Goal: Transaction & Acquisition: Book appointment/travel/reservation

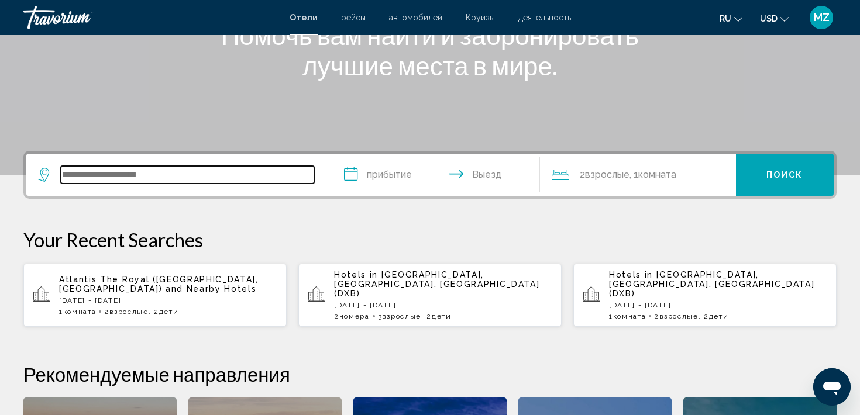
click at [100, 171] on input "Search widget" at bounding box center [187, 175] width 253 height 18
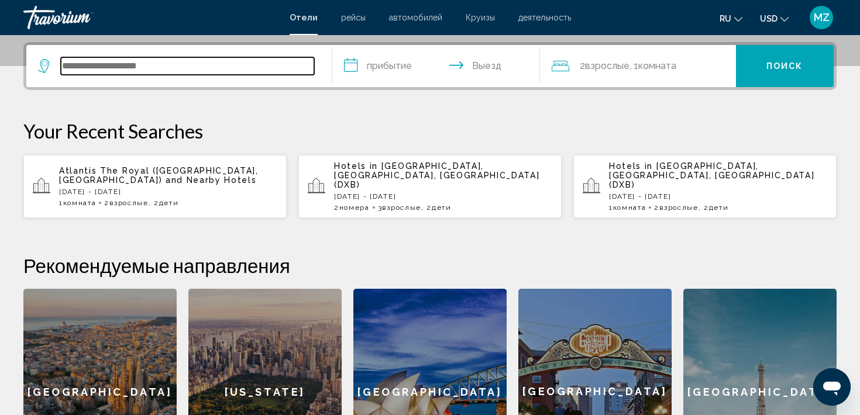
scroll to position [289, 0]
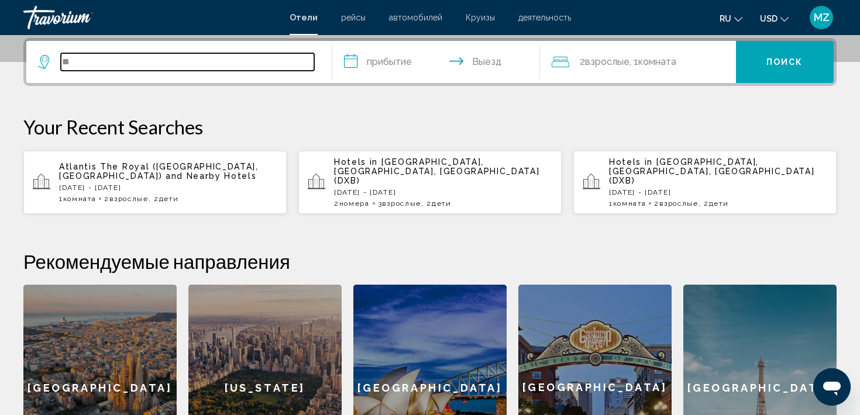
type input "*"
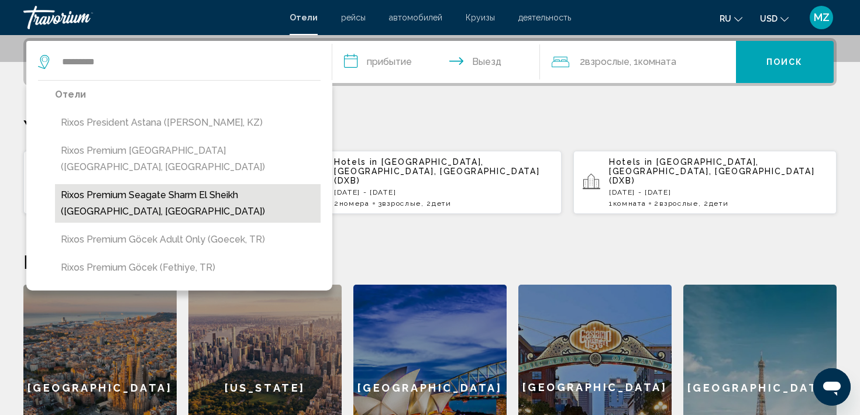
click at [92, 184] on button "Rixos Premium Seagate Sharm El Sheikh ([GEOGRAPHIC_DATA], [GEOGRAPHIC_DATA])" at bounding box center [188, 203] width 266 height 39
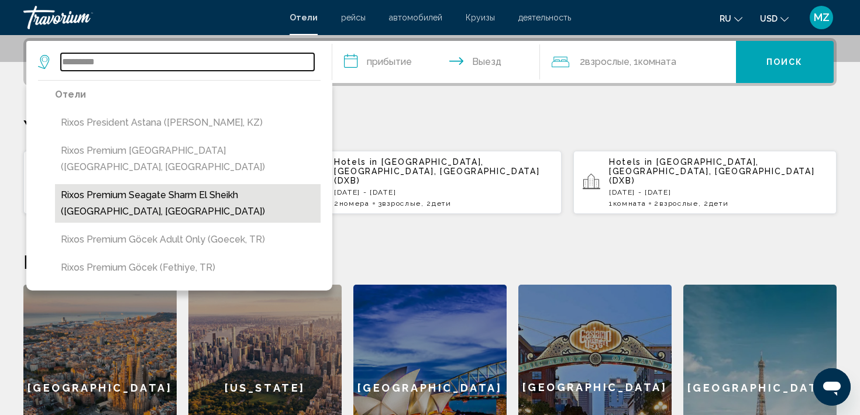
type input "**********"
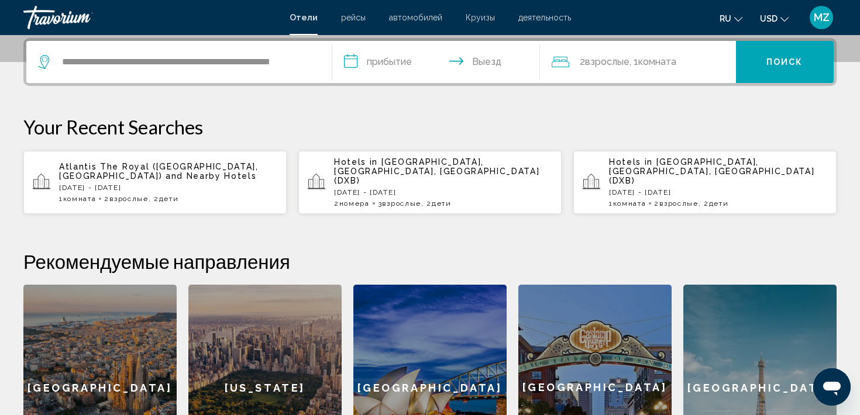
click at [394, 67] on input "**********" at bounding box center [438, 64] width 212 height 46
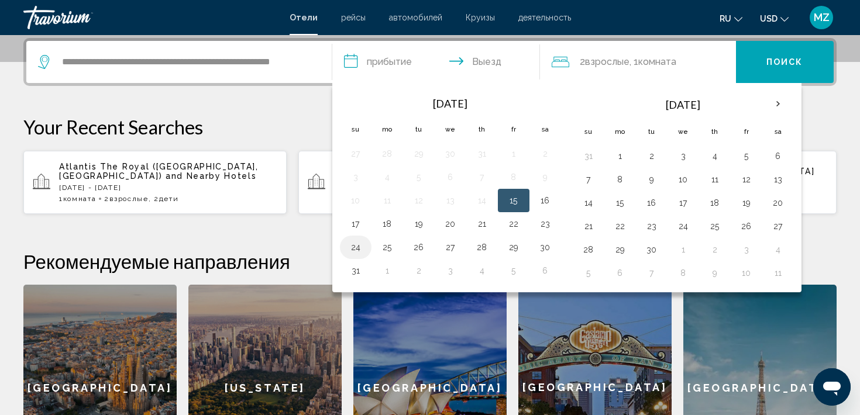
click at [367, 248] on td "24" at bounding box center [356, 247] width 32 height 23
click at [351, 248] on button "24" at bounding box center [355, 247] width 19 height 16
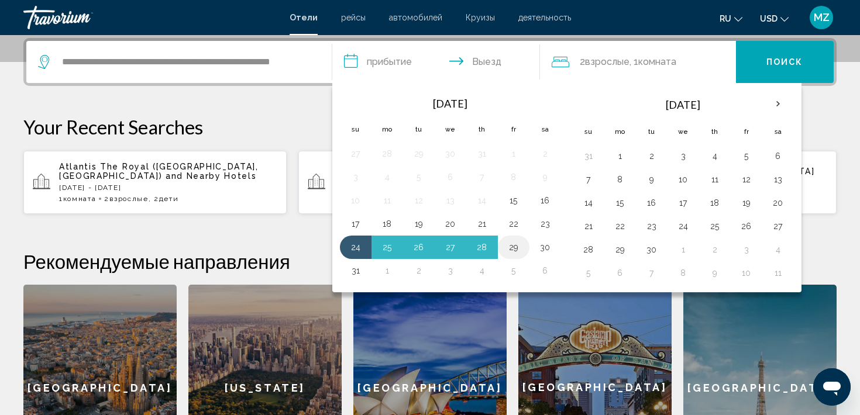
click at [513, 247] on button "29" at bounding box center [513, 247] width 19 height 16
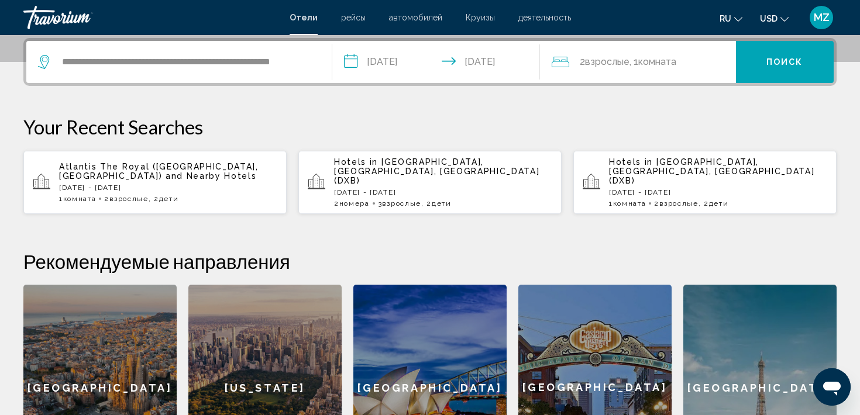
click at [583, 65] on span "2 Взрослый Взрослые" at bounding box center [605, 62] width 50 height 16
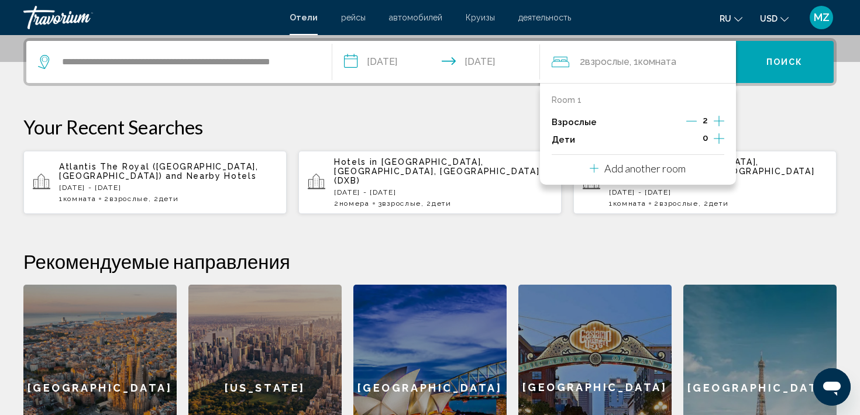
click at [499, 61] on input "**********" at bounding box center [438, 64] width 212 height 46
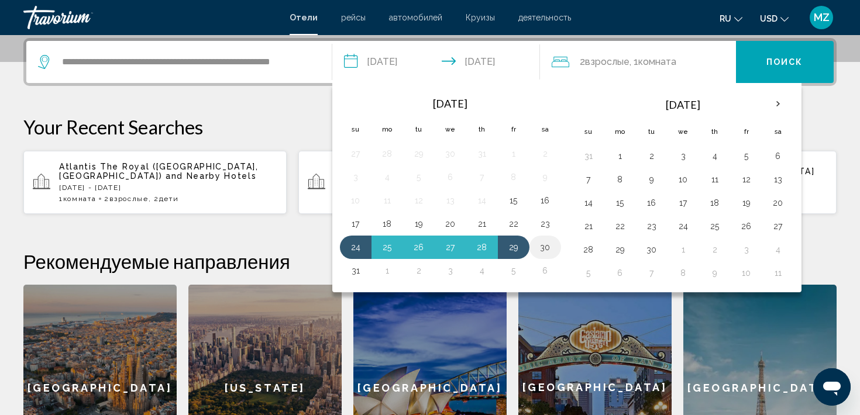
click at [542, 249] on button "30" at bounding box center [545, 247] width 19 height 16
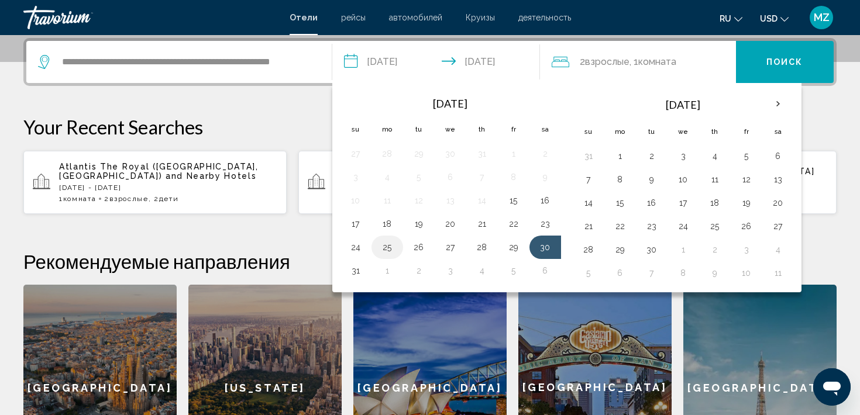
click at [386, 252] on button "25" at bounding box center [387, 247] width 19 height 16
type input "**********"
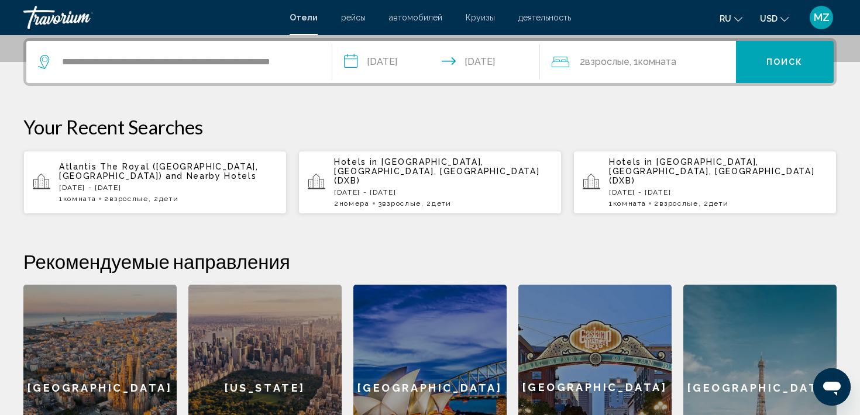
click at [611, 63] on span "Взрослые" at bounding box center [607, 61] width 44 height 11
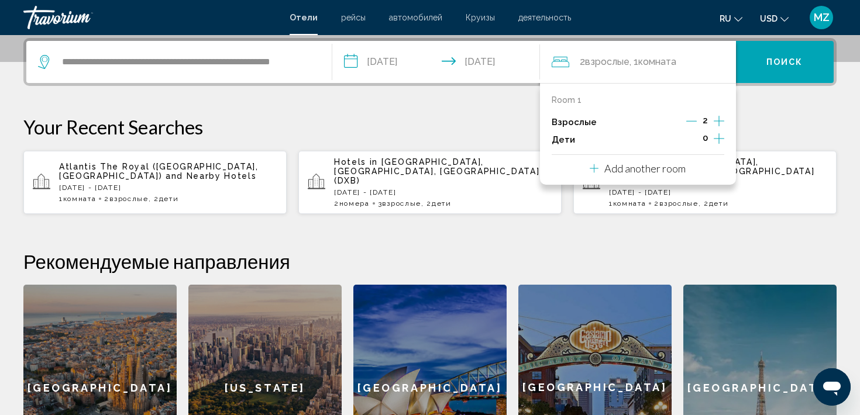
click at [718, 140] on icon "Increment children" at bounding box center [719, 139] width 11 height 14
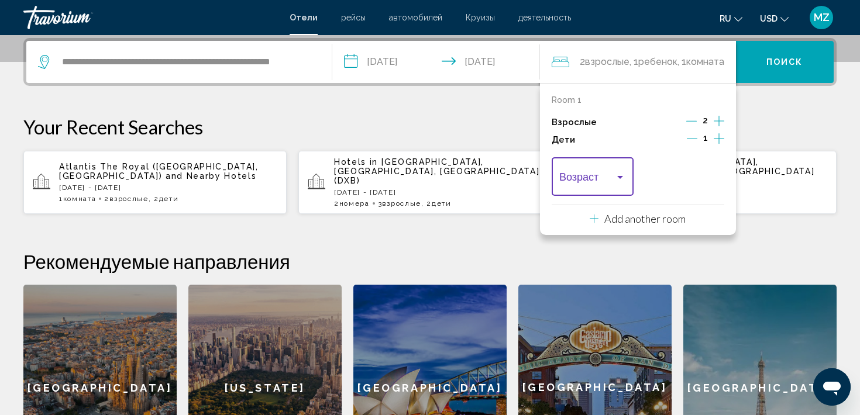
click at [610, 177] on span "Travelers: 2 adults, 1 child" at bounding box center [587, 180] width 56 height 12
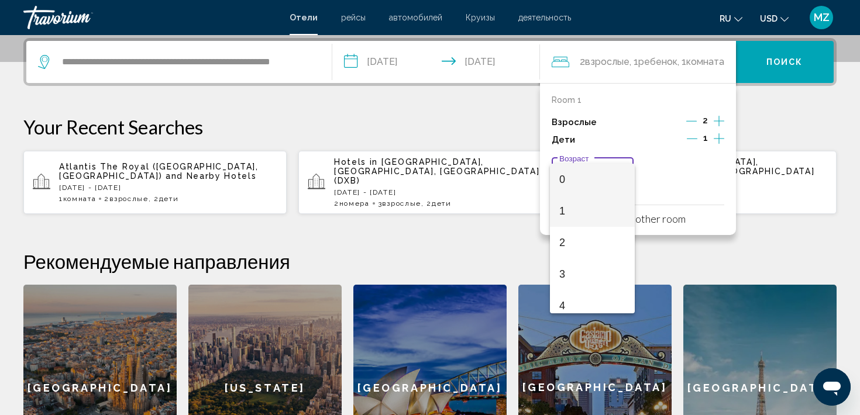
scroll to position [419, 0]
click at [586, 297] on span "17" at bounding box center [592, 298] width 66 height 32
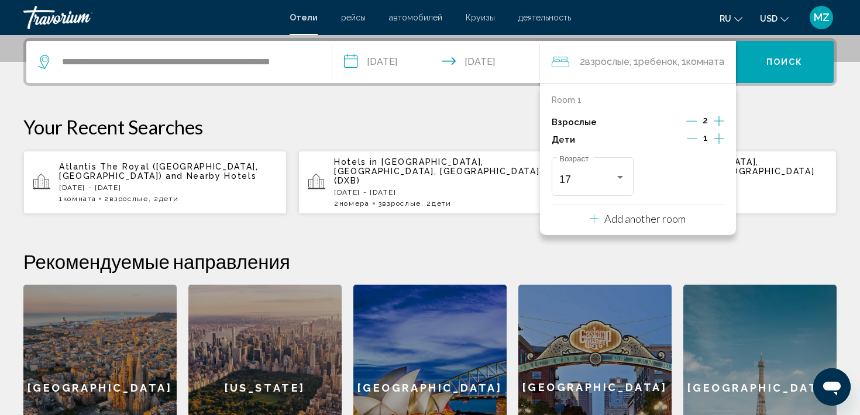
click at [714, 139] on icon "Increment children" at bounding box center [719, 138] width 11 height 11
click at [701, 176] on span "Travelers: 2 adults, 2 children" at bounding box center [678, 180] width 56 height 12
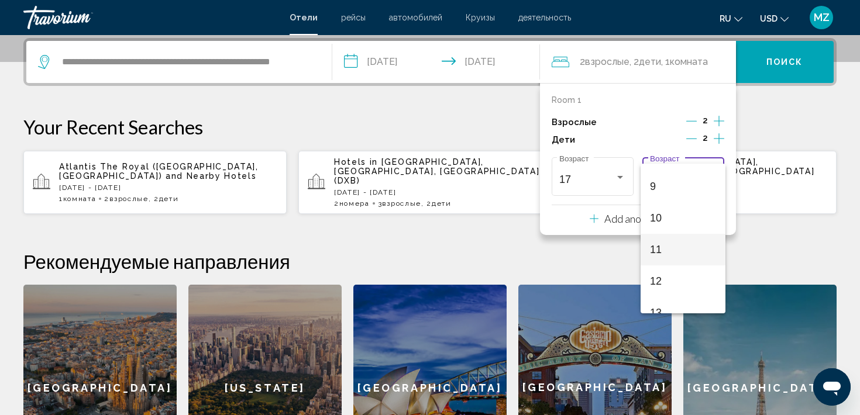
scroll to position [284, 0]
click at [671, 214] on span "10" at bounding box center [683, 211] width 66 height 32
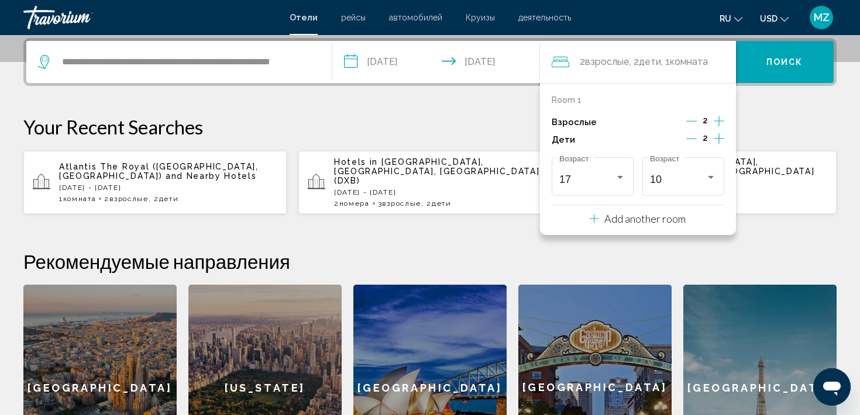
click at [507, 230] on div "**********" at bounding box center [430, 264] width 860 height 453
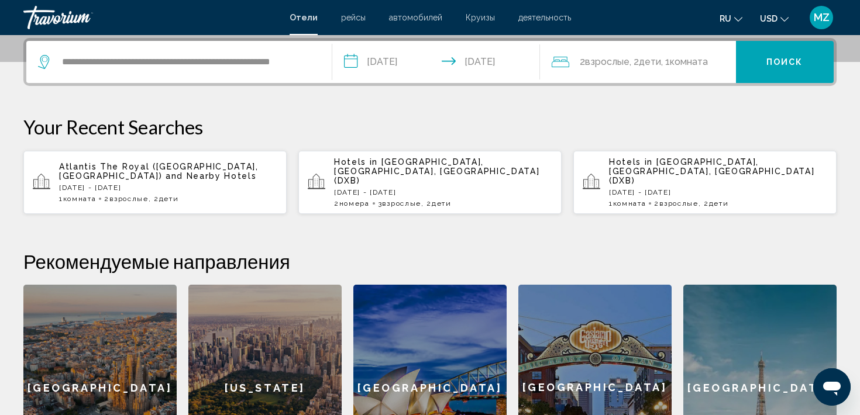
click at [647, 63] on span "Дети" at bounding box center [650, 61] width 22 height 11
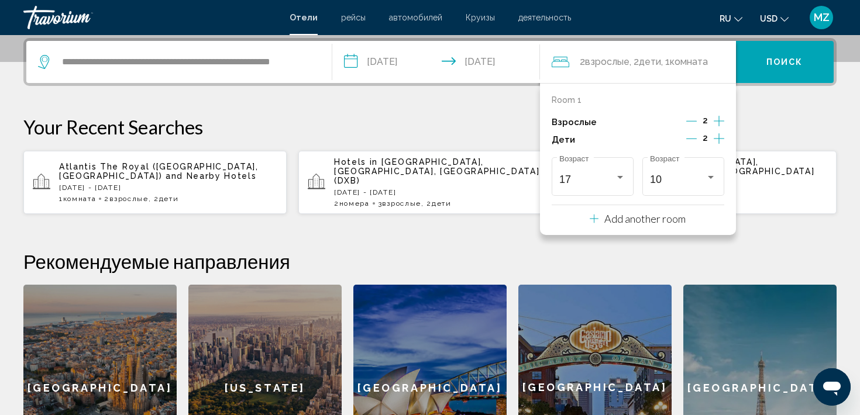
click at [716, 135] on icon "Increment children" at bounding box center [719, 139] width 11 height 14
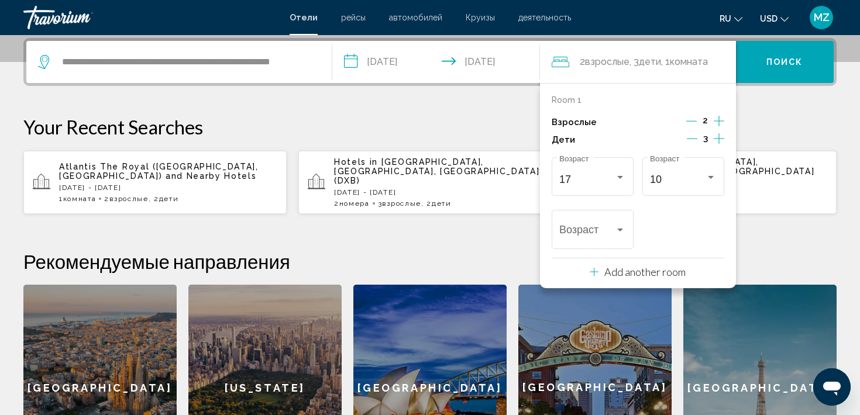
click at [715, 135] on icon "Increment children" at bounding box center [719, 139] width 11 height 14
click at [689, 138] on icon "Decrement children" at bounding box center [691, 138] width 11 height 11
click at [690, 138] on icon "Decrement children" at bounding box center [692, 138] width 11 height 11
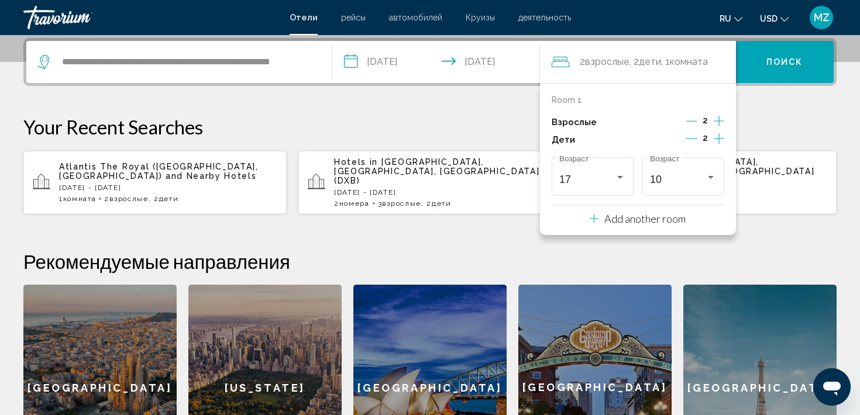
click at [719, 118] on icon "Increment adults" at bounding box center [719, 121] width 11 height 14
click at [719, 118] on icon "Increment adults" at bounding box center [719, 121] width 11 height 11
click at [693, 123] on icon "Decrement adults" at bounding box center [691, 121] width 11 height 11
click at [693, 123] on icon "Decrement adults" at bounding box center [692, 121] width 11 height 11
click at [716, 141] on icon "Increment children" at bounding box center [719, 139] width 11 height 14
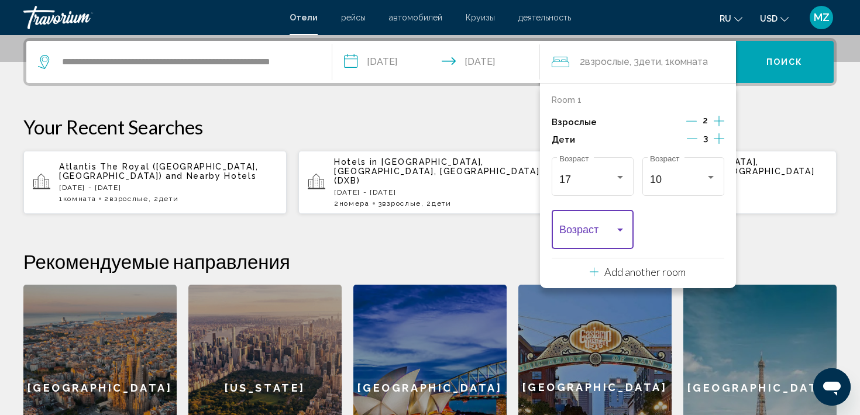
click at [613, 237] on span "Travelers: 2 adults, 3 children" at bounding box center [587, 233] width 56 height 12
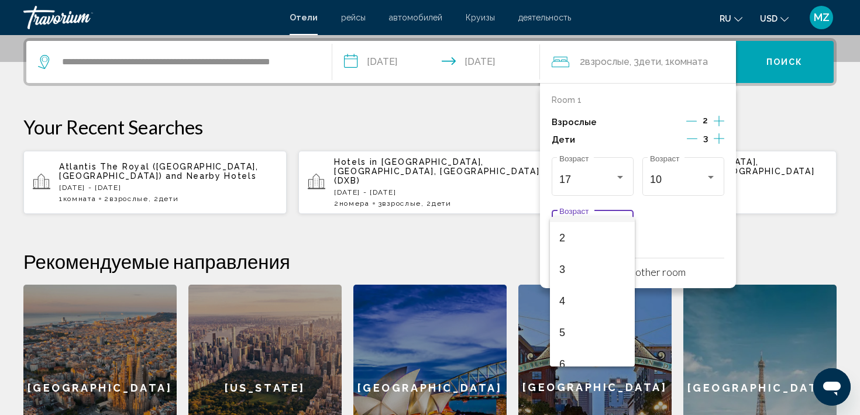
scroll to position [64, 0]
click at [590, 297] on span "4" at bounding box center [592, 295] width 66 height 32
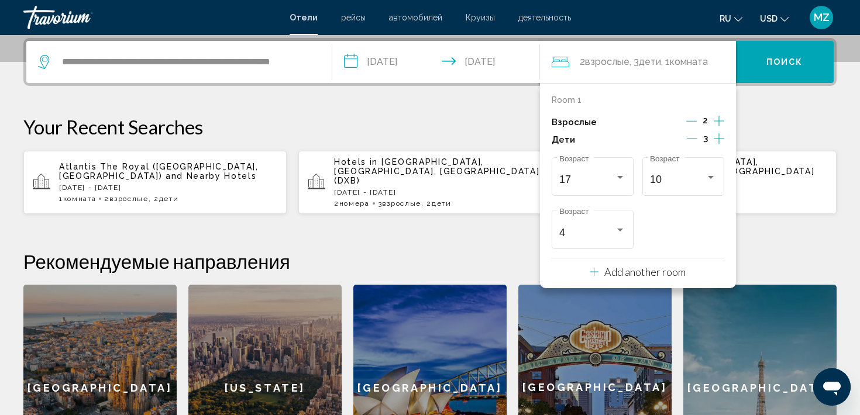
click at [475, 233] on div "**********" at bounding box center [430, 264] width 860 height 453
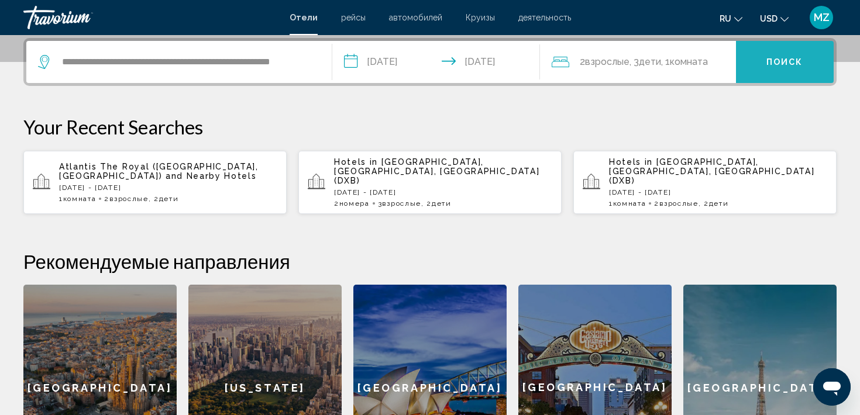
click at [755, 50] on button "Поиск" at bounding box center [785, 62] width 98 height 42
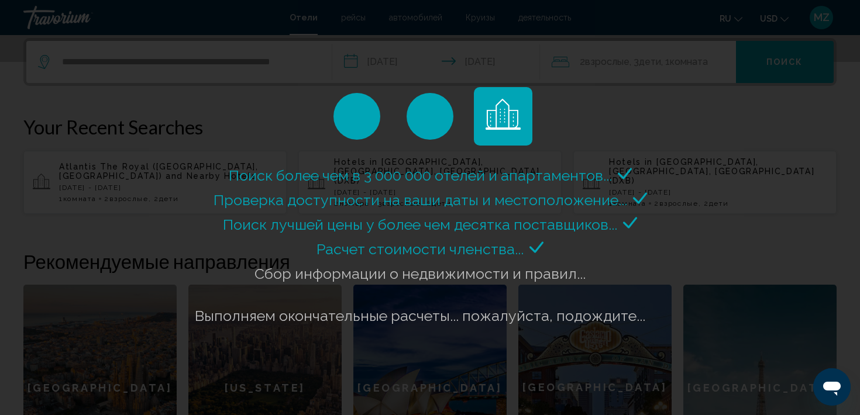
click at [736, 41] on button "Поиск" at bounding box center [785, 62] width 98 height 42
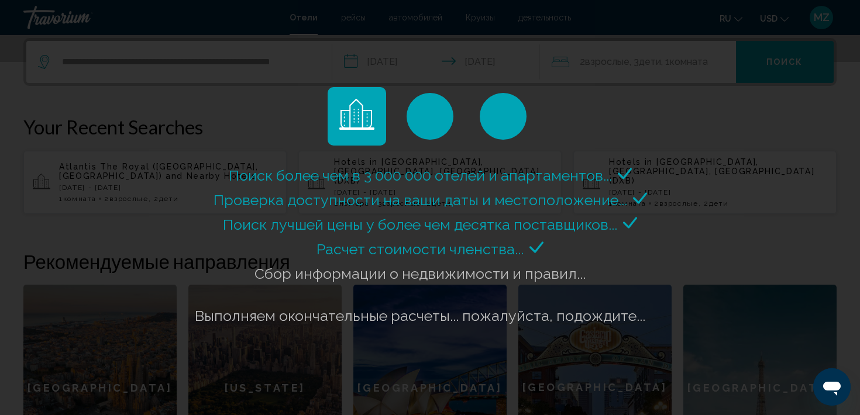
click at [736, 41] on button "Поиск" at bounding box center [785, 62] width 98 height 42
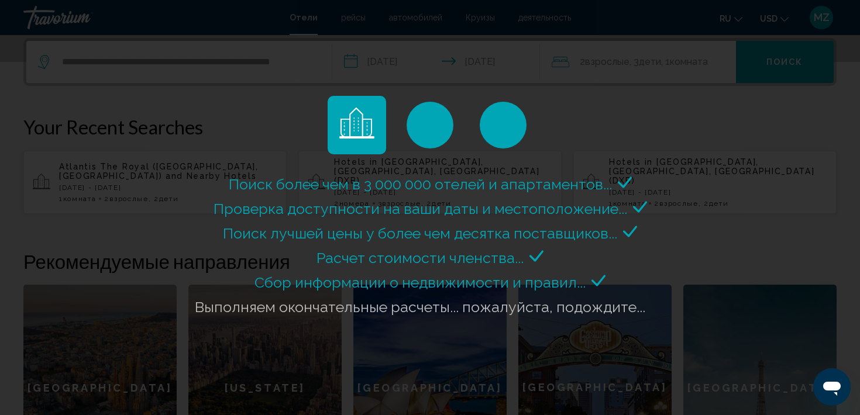
click at [736, 41] on button "Поиск" at bounding box center [785, 62] width 98 height 42
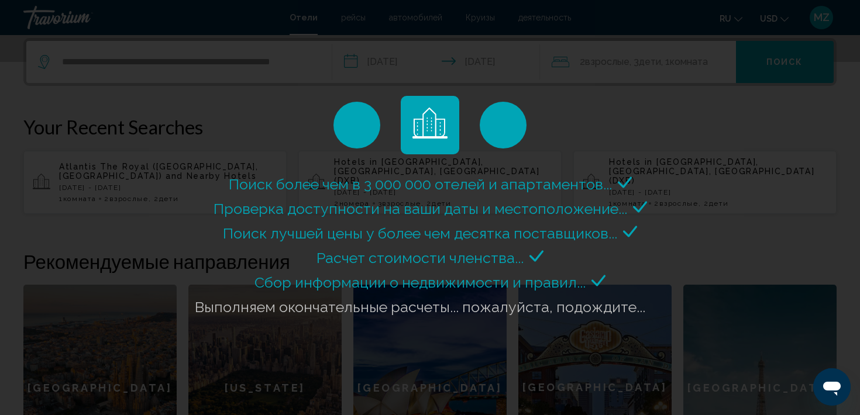
click at [736, 41] on button "Поиск" at bounding box center [785, 62] width 98 height 42
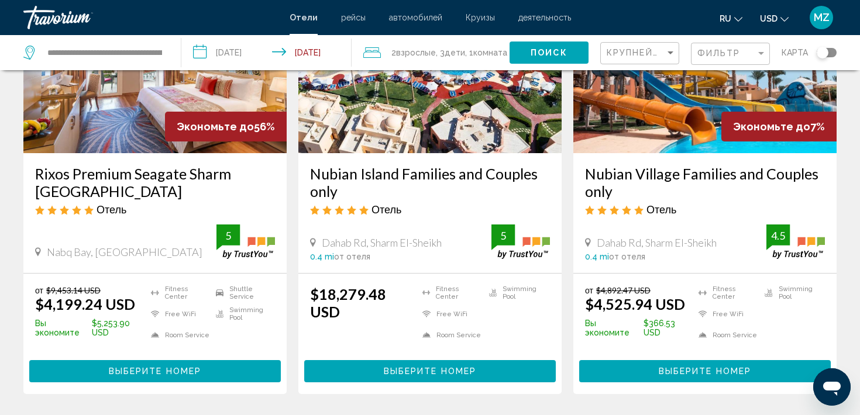
scroll to position [133, 0]
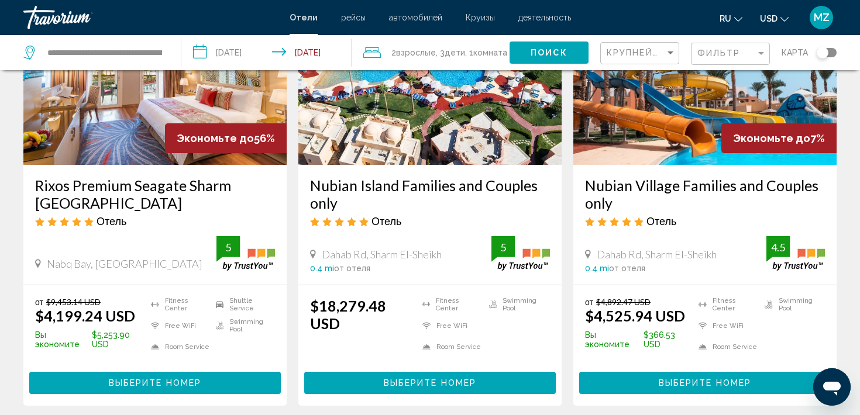
click at [767, 18] on span "USD" at bounding box center [769, 18] width 18 height 9
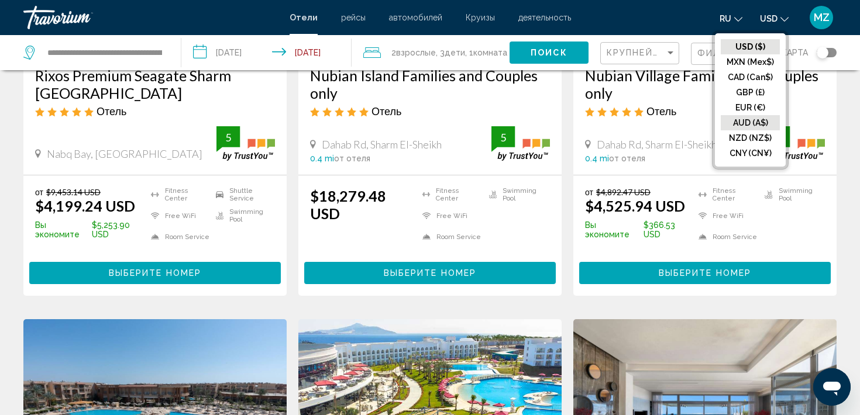
scroll to position [245, 0]
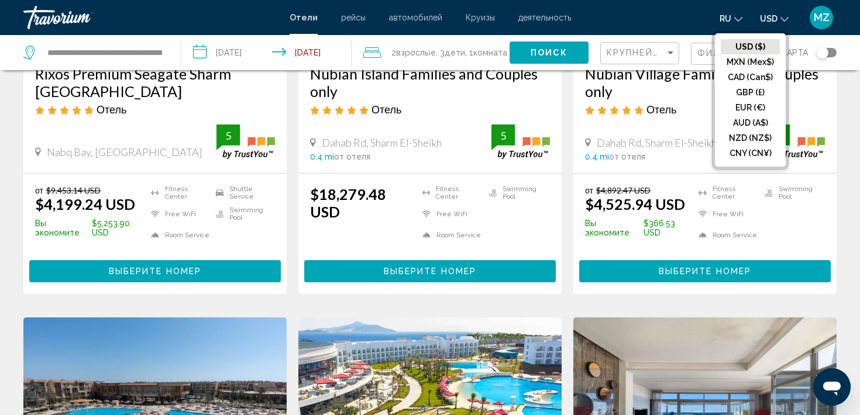
click at [775, 12] on button "USD USD ($) MXN (Mex$) CAD (Can$) GBP (£) EUR (€) AUD (A$) NZD (NZ$) CNY (CN¥)" at bounding box center [774, 18] width 29 height 17
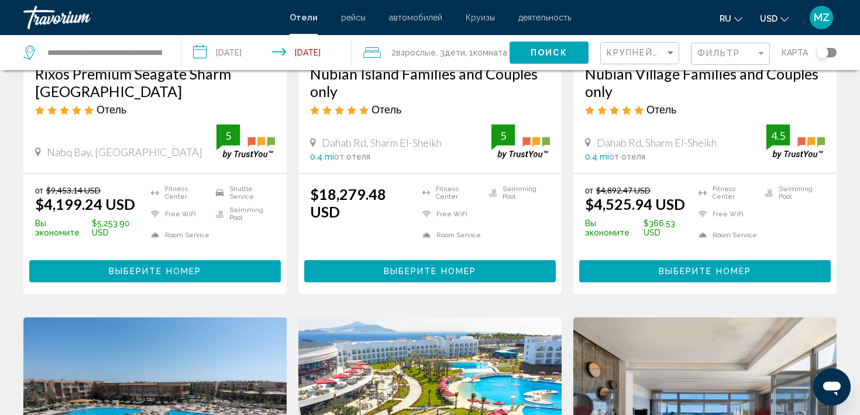
click at [775, 12] on button "USD USD ($) MXN (Mex$) CAD (Can$) GBP (£) EUR (€) AUD (A$) NZD (NZ$) CNY (CN¥)" at bounding box center [774, 18] width 29 height 17
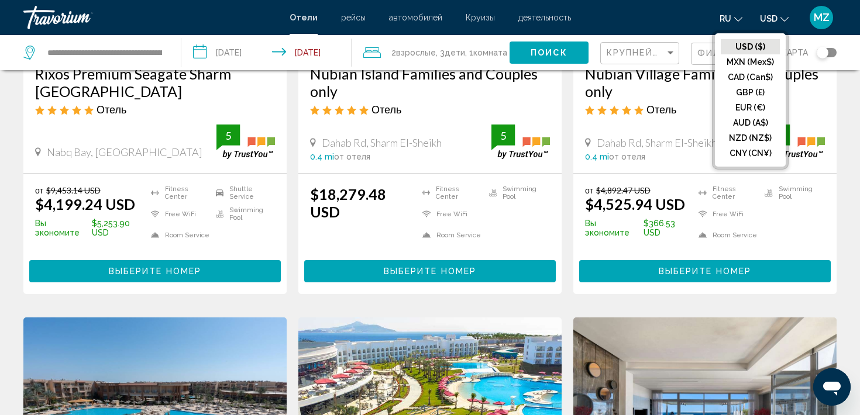
click at [775, 12] on button "USD USD ($) MXN (Mex$) CAD (Can$) GBP (£) EUR (€) AUD (A$) NZD (NZ$) CNY (CN¥)" at bounding box center [774, 18] width 29 height 17
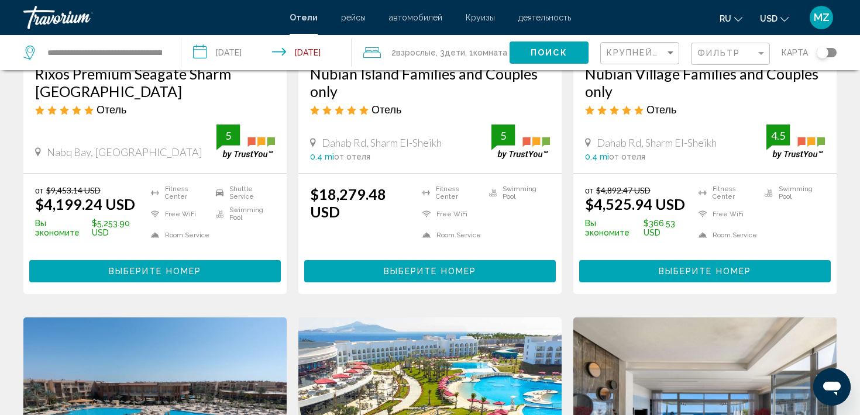
click at [822, 19] on span "MZ" at bounding box center [822, 18] width 16 height 12
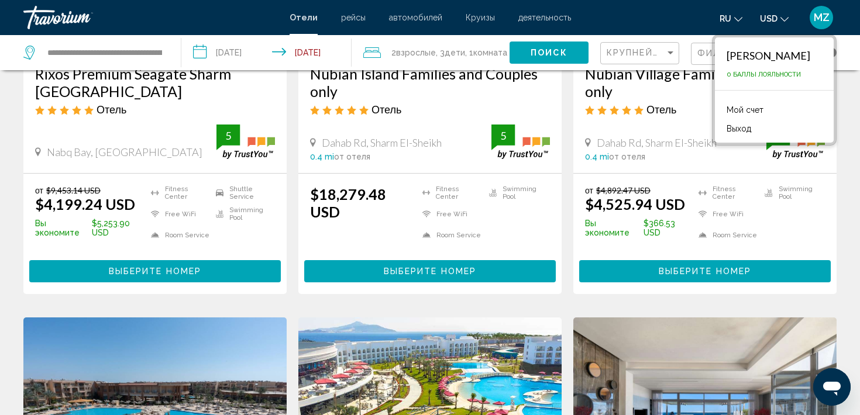
click at [771, 13] on button "USD USD ($) MXN (Mex$) CAD (Can$) GBP (£) EUR (€) AUD (A$) NZD (NZ$) CNY (CN¥)" at bounding box center [774, 18] width 29 height 17
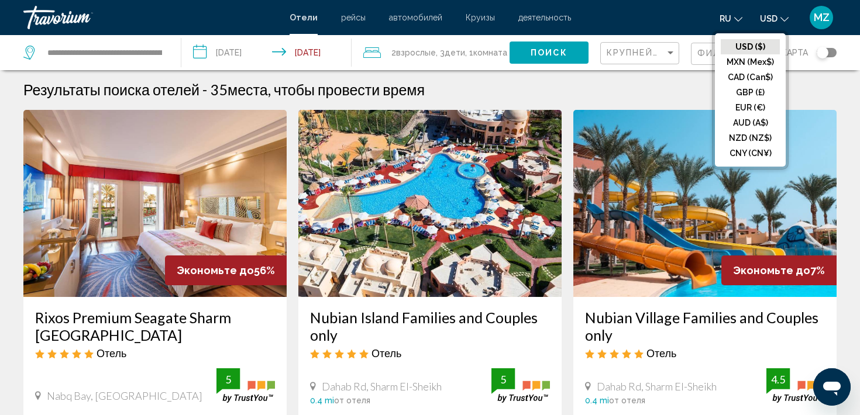
scroll to position [0, 0]
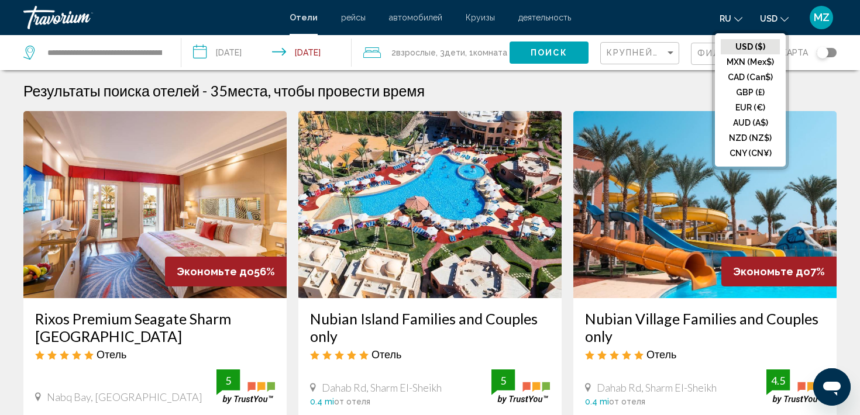
click at [393, 55] on span "2 Взрослый Взрослые" at bounding box center [413, 52] width 44 height 16
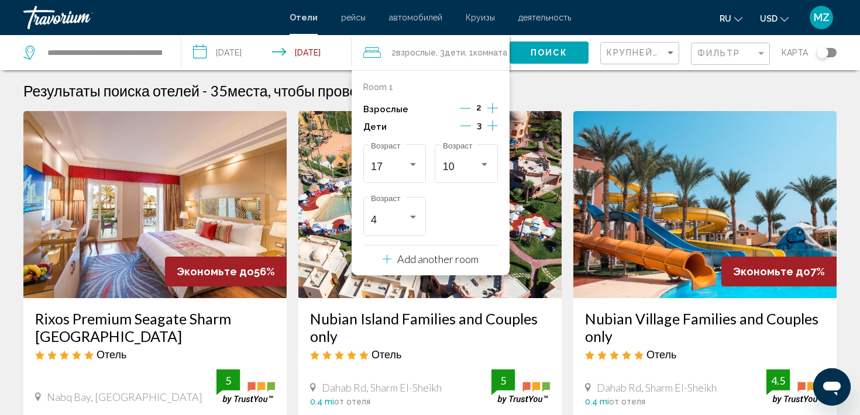
click at [463, 125] on icon "Decrement children" at bounding box center [466, 126] width 11 height 11
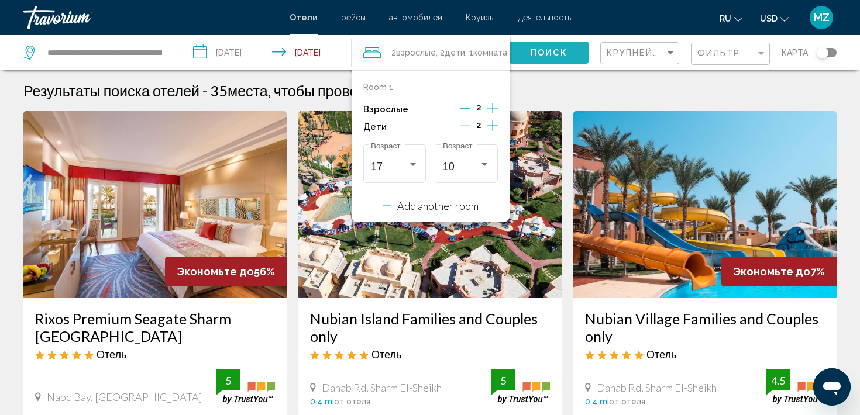
click at [532, 52] on span "Поиск" at bounding box center [549, 53] width 37 height 9
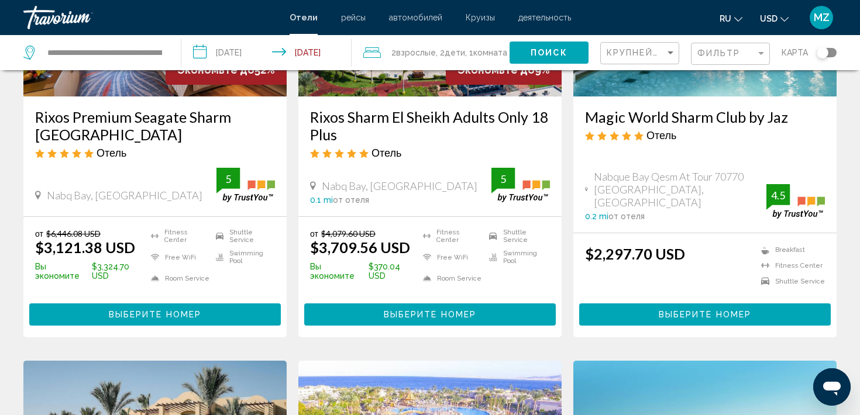
scroll to position [201, 0]
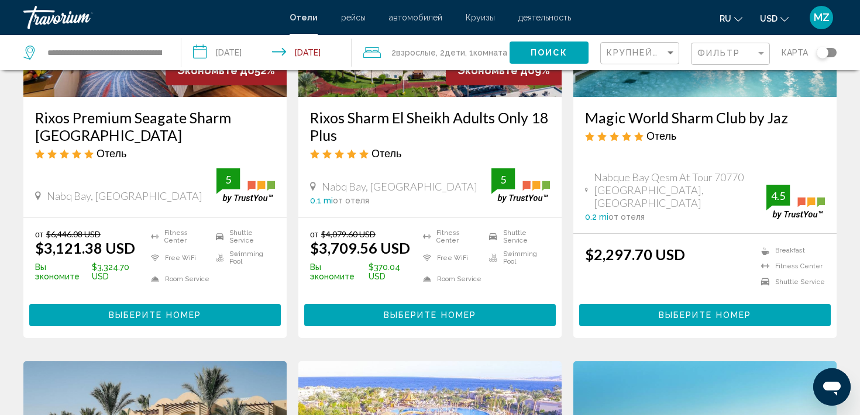
click at [141, 146] on div "Rixos Premium Seagate Sharm [GEOGRAPHIC_DATA] Отель" at bounding box center [155, 139] width 240 height 60
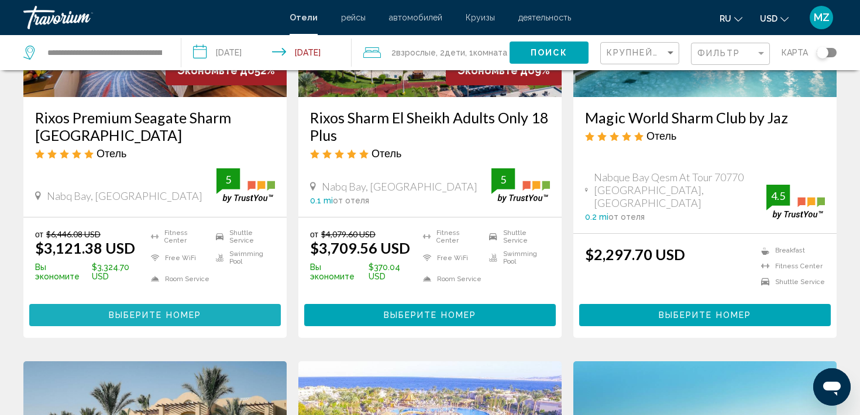
click at [149, 317] on span "Выберите номер" at bounding box center [155, 315] width 92 height 9
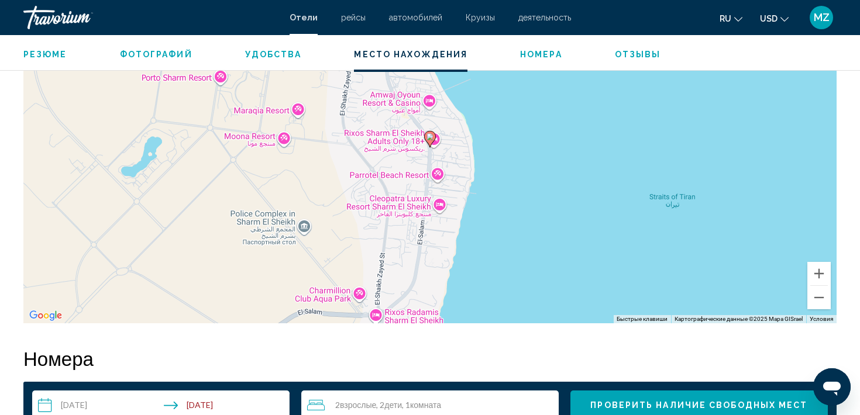
scroll to position [1181, 0]
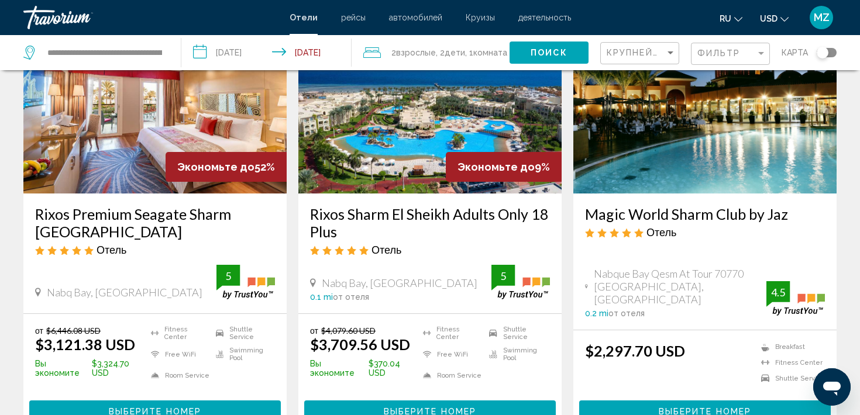
scroll to position [77, 0]
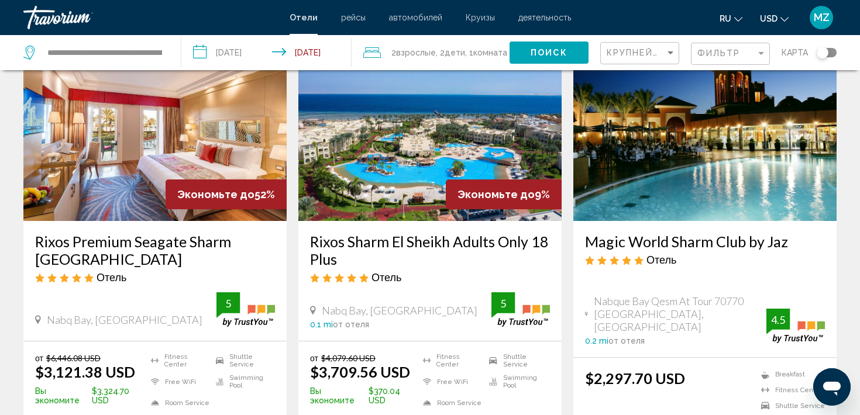
click at [179, 152] on img "Main content" at bounding box center [154, 127] width 263 height 187
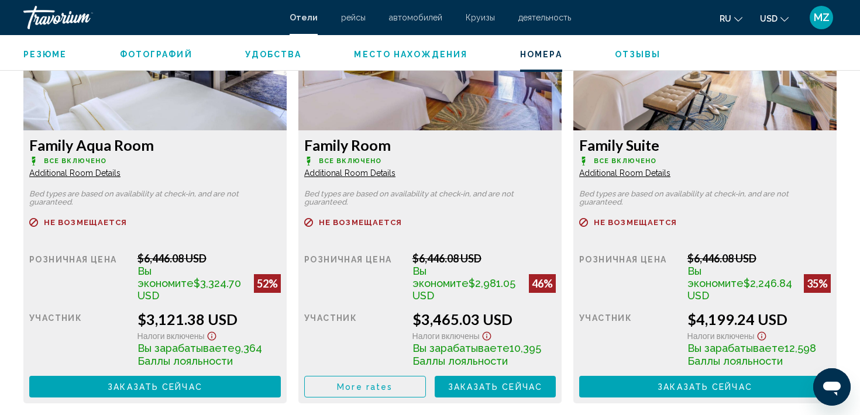
scroll to position [1675, 0]
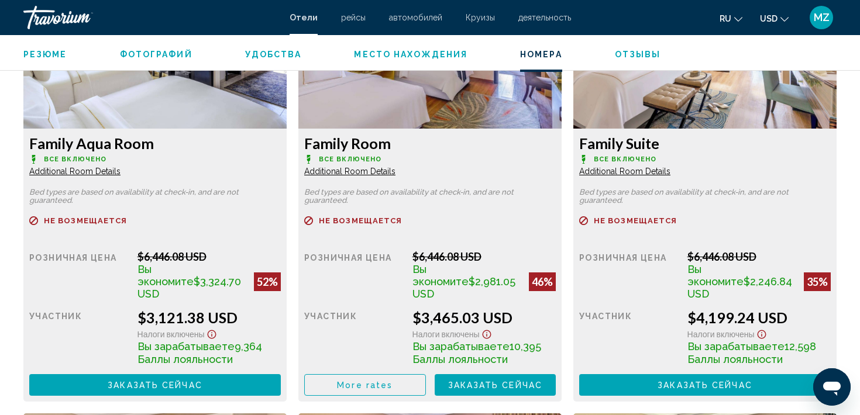
click at [287, 83] on img "Main content" at bounding box center [154, 55] width 263 height 146
click at [287, 86] on img "Main content" at bounding box center [154, 55] width 263 height 146
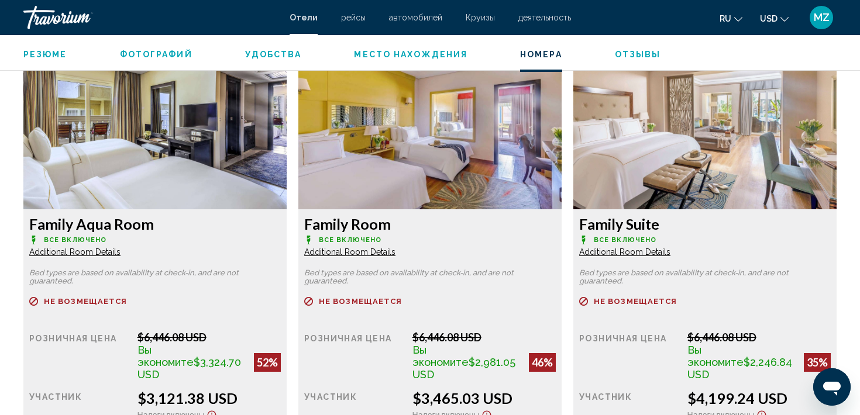
scroll to position [1592, 0]
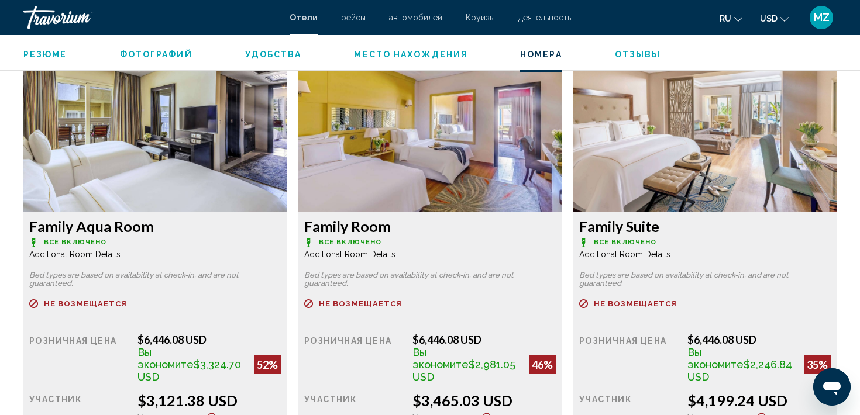
click at [121, 253] on span "Additional Room Details" at bounding box center [74, 254] width 91 height 9
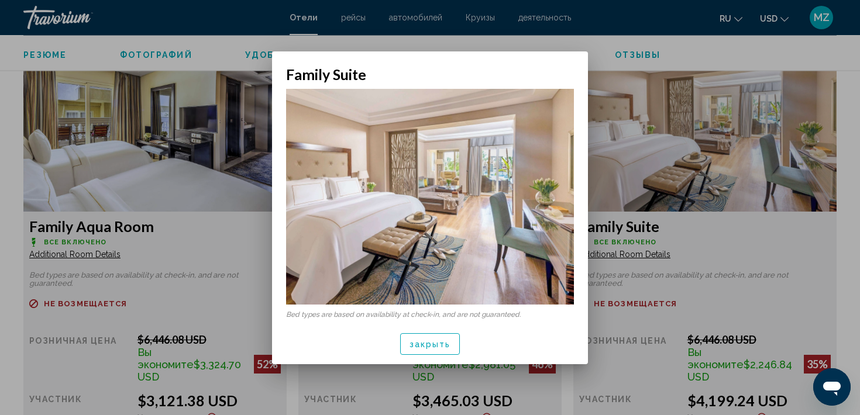
scroll to position [0, 0]
click at [418, 292] on img at bounding box center [430, 197] width 288 height 216
click at [431, 120] on img at bounding box center [430, 197] width 288 height 216
click at [338, 173] on img at bounding box center [430, 197] width 288 height 216
click at [193, 174] on div at bounding box center [430, 207] width 860 height 415
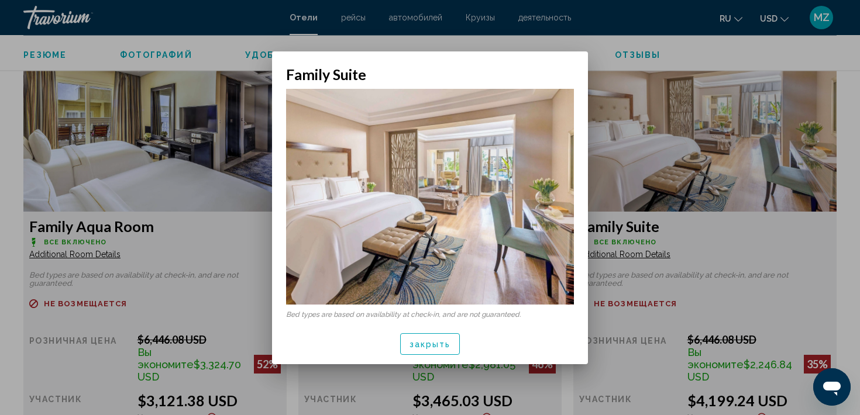
scroll to position [1592, 0]
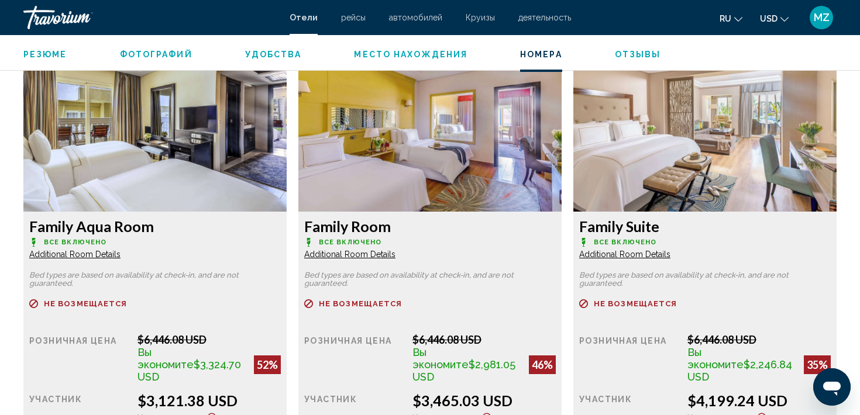
click at [130, 148] on img "Main content" at bounding box center [154, 139] width 263 height 146
click at [84, 250] on span "Additional Room Details" at bounding box center [74, 254] width 91 height 9
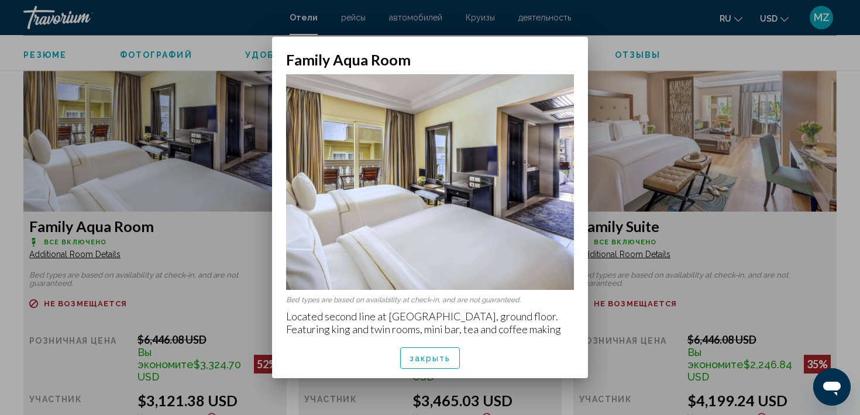
scroll to position [0, 0]
click at [178, 197] on div at bounding box center [430, 207] width 860 height 415
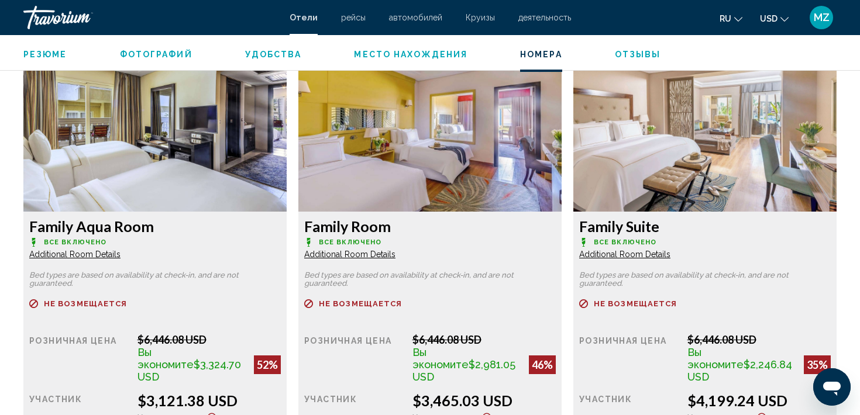
click at [121, 252] on span "Additional Room Details" at bounding box center [74, 254] width 91 height 9
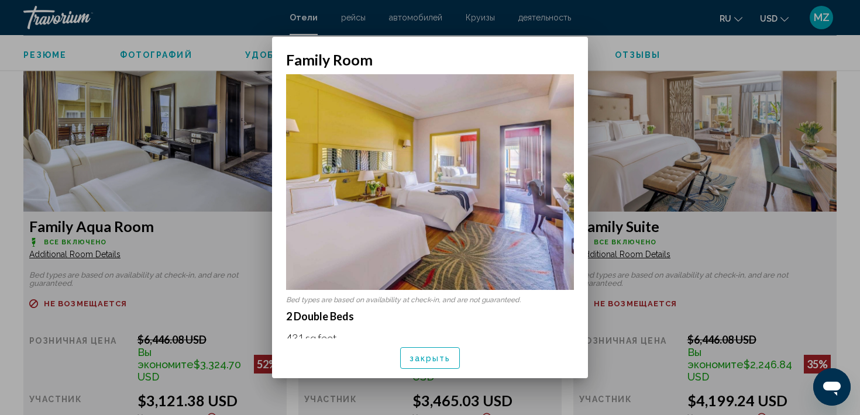
click at [500, 152] on img at bounding box center [430, 182] width 288 height 216
click at [217, 319] on div at bounding box center [430, 207] width 860 height 415
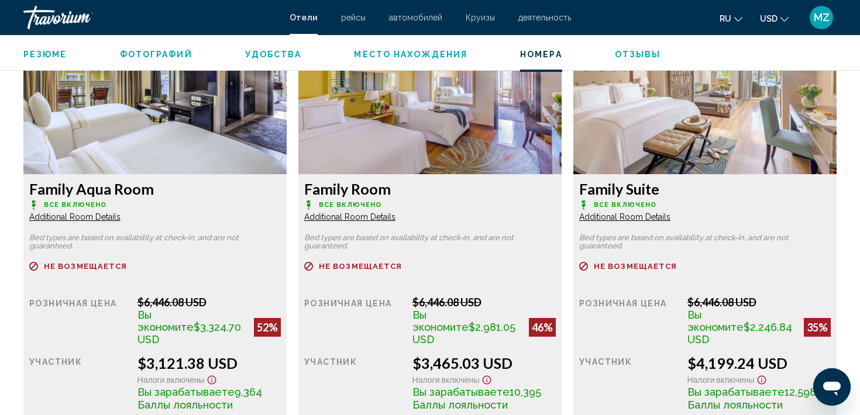
scroll to position [1630, 0]
drag, startPoint x: 103, startPoint y: 202, endPoint x: 42, endPoint y: 190, distance: 62.0
click at [40, 191] on div "Family Aqua Room Все включено Additional Room Details" at bounding box center [155, 201] width 252 height 42
click at [170, 202] on p "Все включено" at bounding box center [155, 204] width 252 height 9
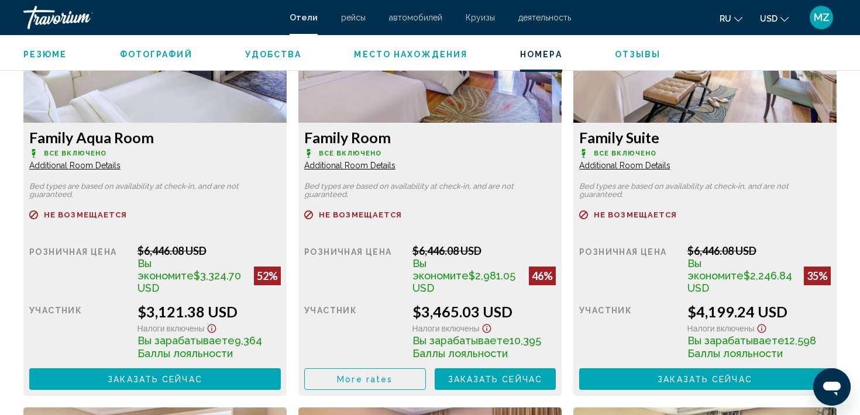
drag, startPoint x: 140, startPoint y: 306, endPoint x: 244, endPoint y: 303, distance: 103.6
click at [244, 303] on div "$3,121.38 USD" at bounding box center [209, 312] width 143 height 18
click at [233, 245] on div "$6,446.08 USD" at bounding box center [209, 251] width 143 height 13
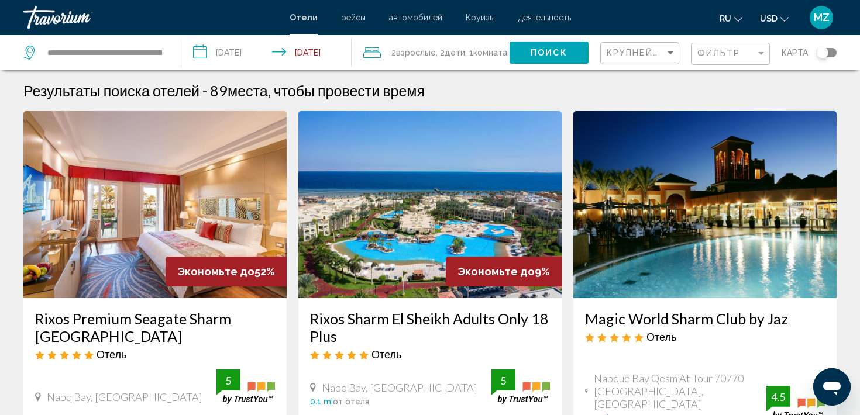
click at [439, 31] on mat-toolbar "Отели рейсы автомобилей Круизы деятельность Отели рейсы автомобилей Круизы деят…" at bounding box center [430, 17] width 860 height 35
click at [823, 55] on div "Toggle map" at bounding box center [823, 53] width 12 height 12
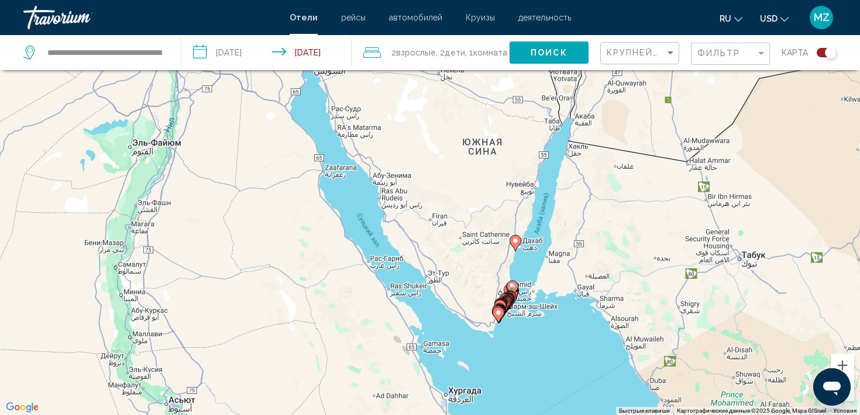
click at [503, 293] on gmp-advanced-marker "Main content" at bounding box center [508, 302] width 12 height 18
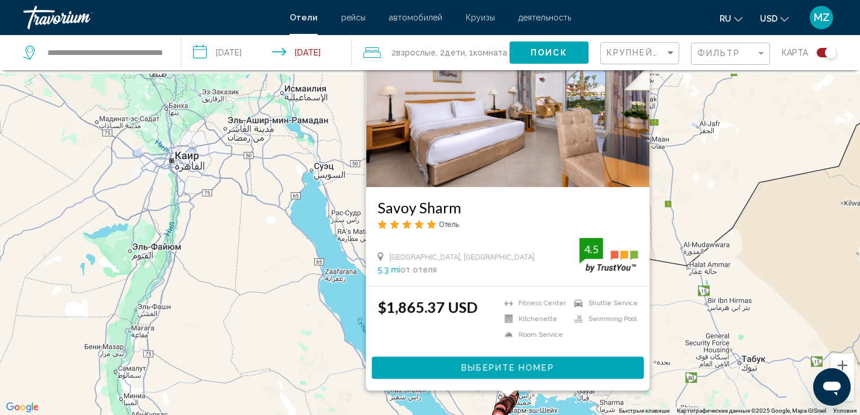
click at [832, 54] on div "Toggle map" at bounding box center [831, 53] width 12 height 12
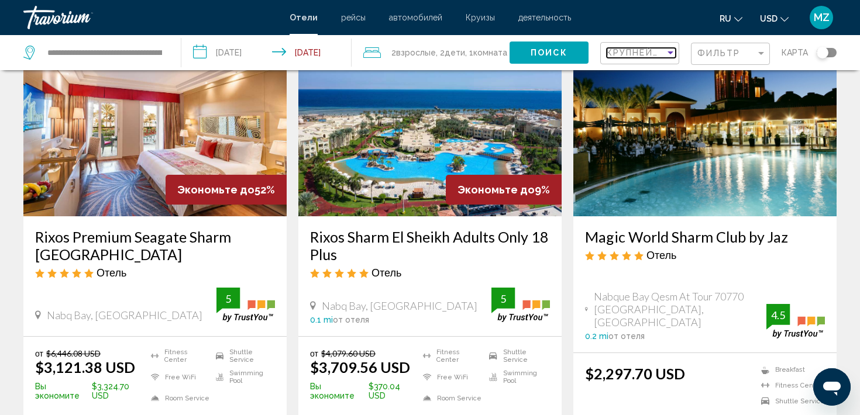
click at [670, 48] on div "Sort by" at bounding box center [670, 52] width 11 height 9
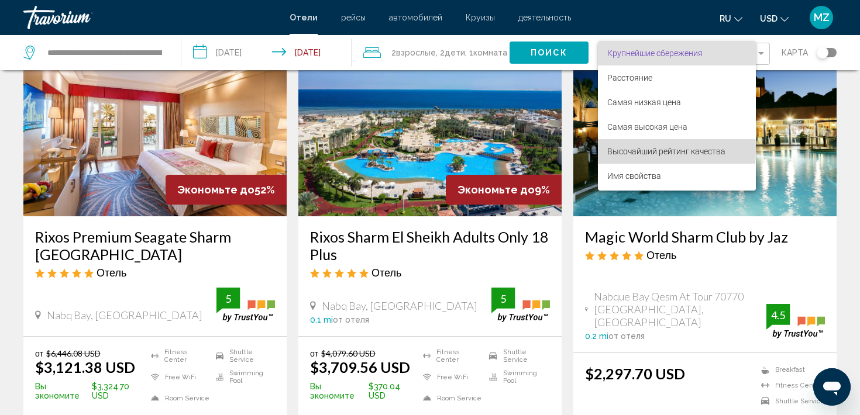
click at [641, 150] on span "Высочайший рейтинг качества" at bounding box center [666, 151] width 118 height 9
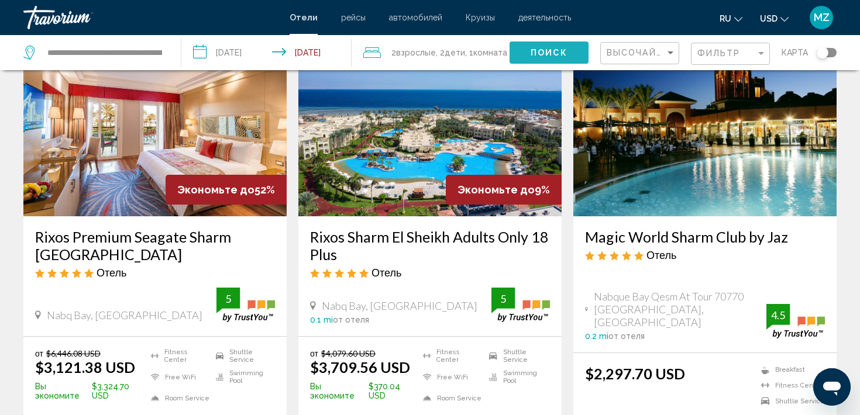
click at [547, 50] on span "Поиск" at bounding box center [549, 53] width 37 height 9
click at [553, 50] on span "Поиск" at bounding box center [549, 53] width 37 height 9
click at [552, 50] on span "Поиск" at bounding box center [549, 53] width 37 height 9
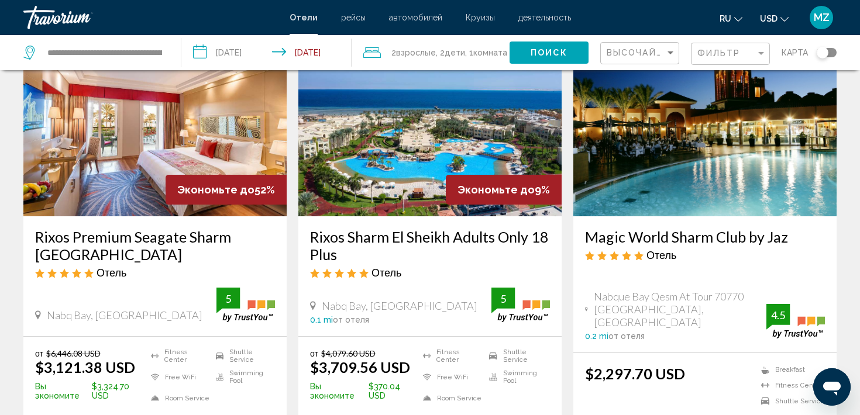
click at [552, 50] on span "Поиск" at bounding box center [549, 53] width 37 height 9
click at [718, 60] on div "Фильтр" at bounding box center [731, 54] width 69 height 22
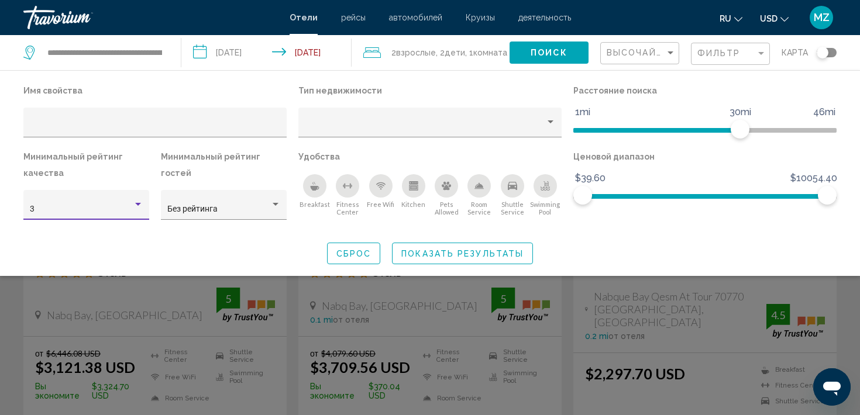
click at [132, 208] on div "3" at bounding box center [81, 209] width 103 height 9
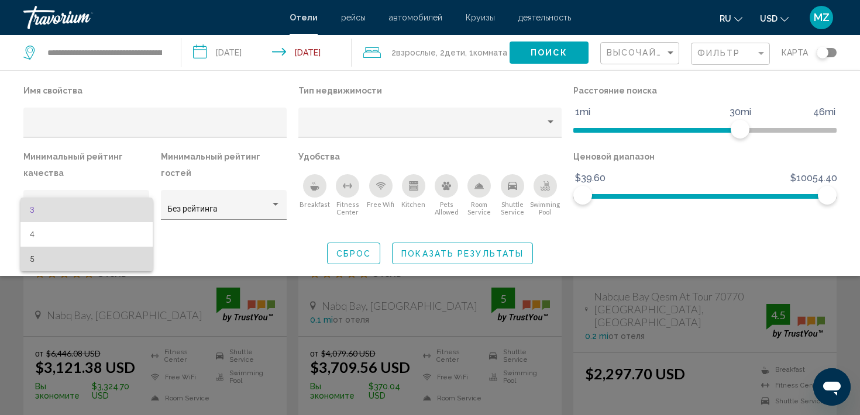
click at [109, 257] on span "5" at bounding box center [87, 259] width 114 height 25
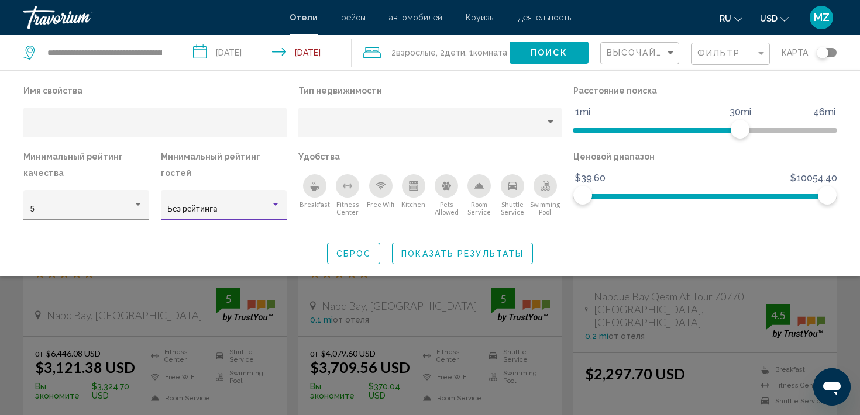
click at [279, 200] on div "Hotel Filters" at bounding box center [275, 204] width 11 height 9
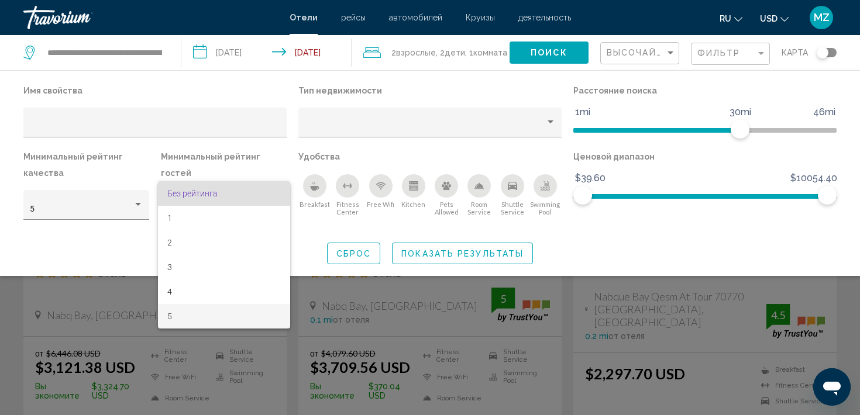
click at [214, 312] on span "5" at bounding box center [224, 316] width 114 height 25
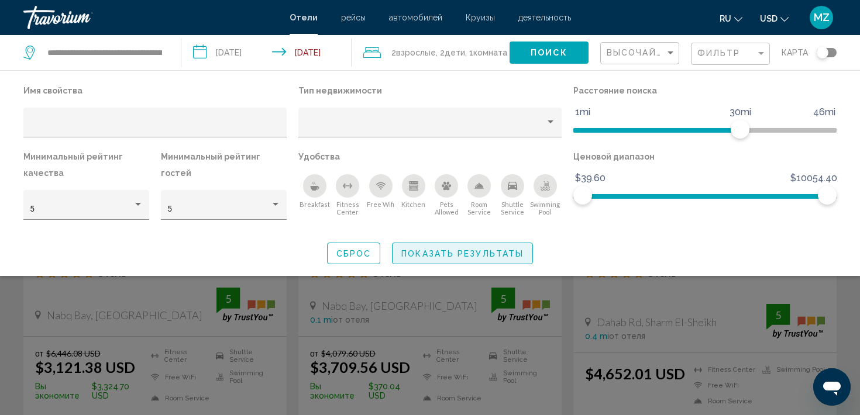
click at [453, 252] on span "Показать результаты" at bounding box center [462, 253] width 122 height 9
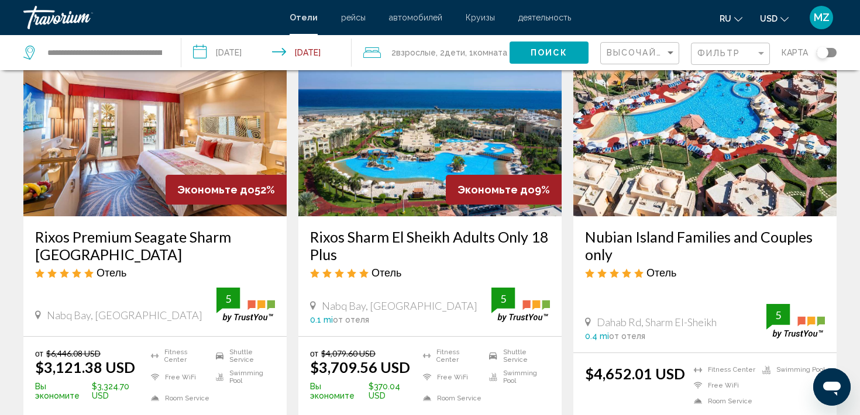
click at [542, 42] on button "Поиск" at bounding box center [549, 53] width 79 height 22
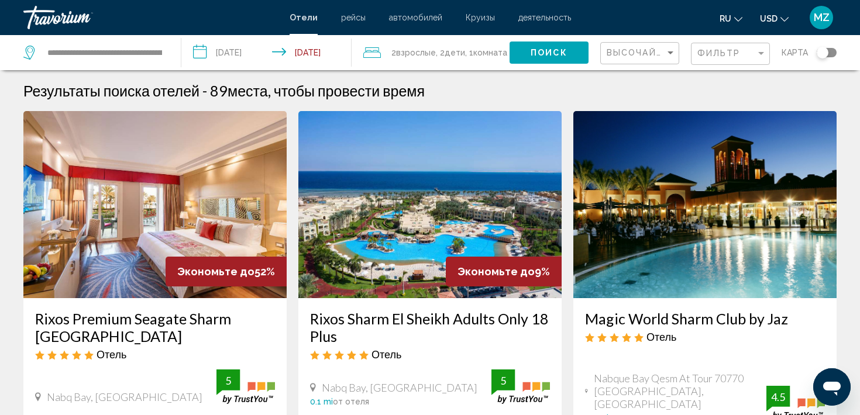
click at [553, 51] on span "Поиск" at bounding box center [549, 53] width 37 height 9
click at [149, 57] on input "**********" at bounding box center [104, 53] width 117 height 18
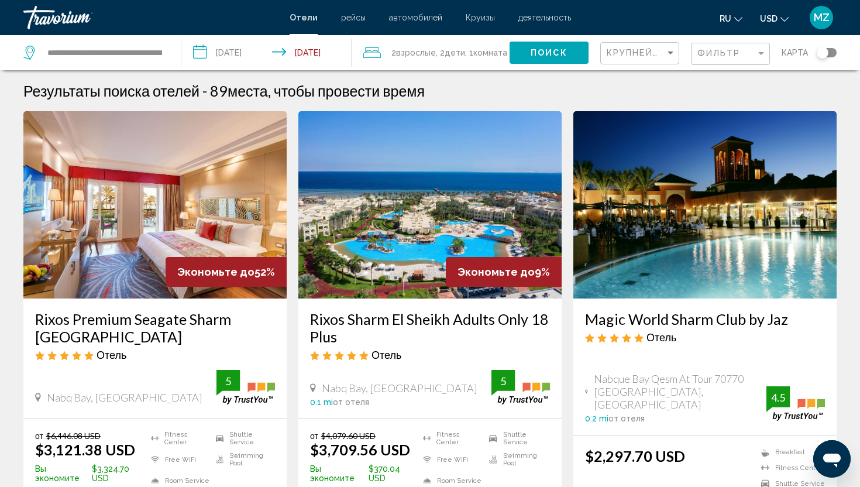
click at [822, 9] on div "MZ" at bounding box center [821, 17] width 23 height 23
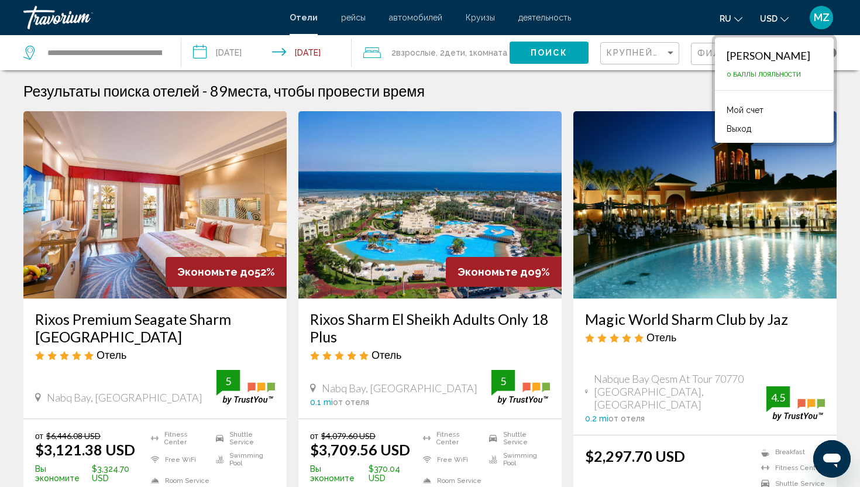
click at [820, 17] on span "MZ" at bounding box center [822, 18] width 16 height 12
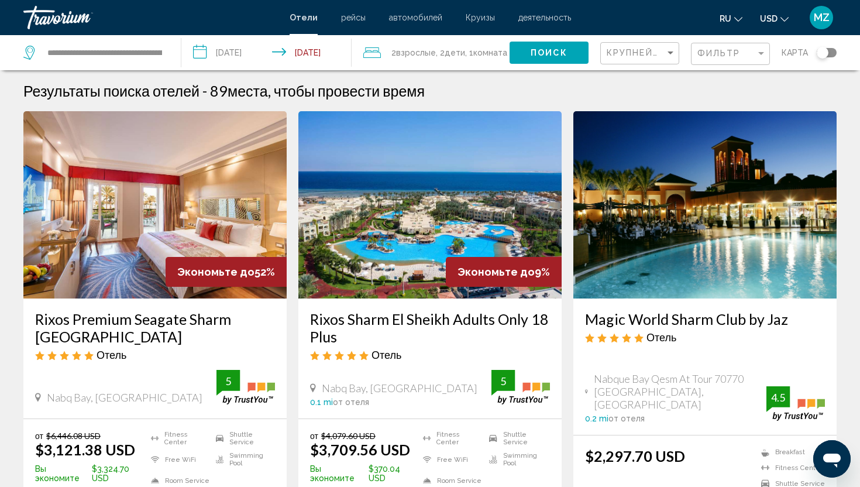
click at [53, 15] on div "Travorium" at bounding box center [81, 17] width 117 height 23
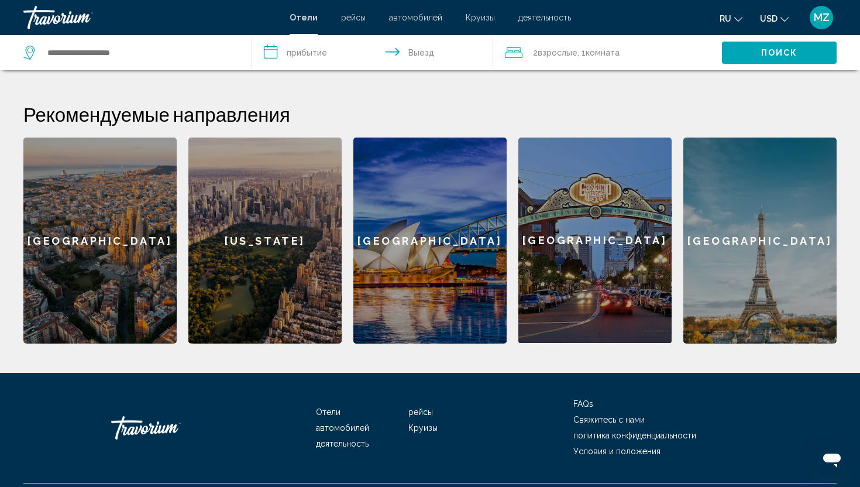
scroll to position [425, 0]
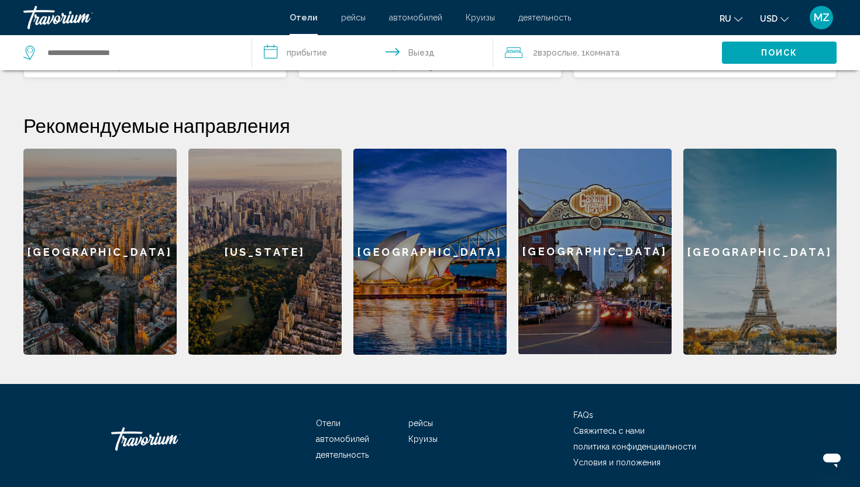
click at [284, 231] on div "New York" at bounding box center [264, 252] width 153 height 206
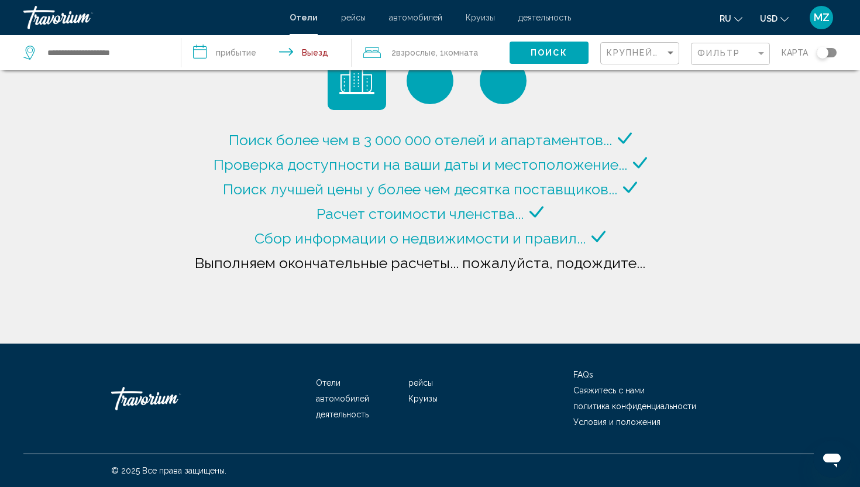
type input "**********"
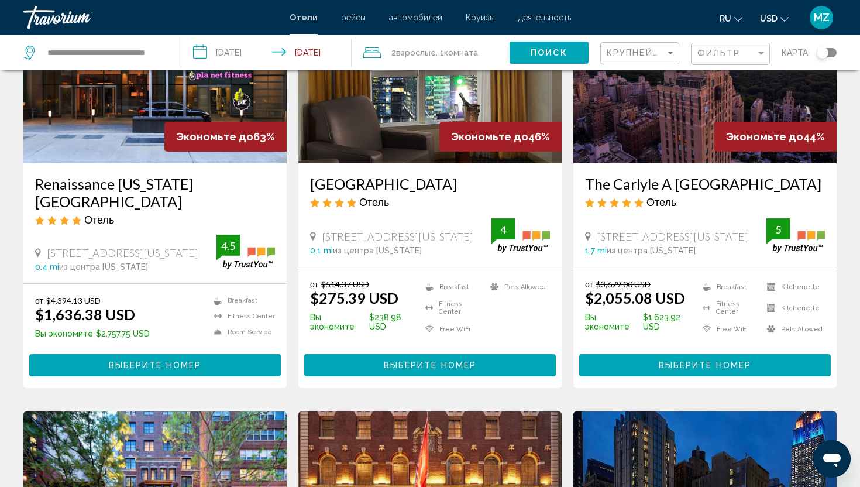
scroll to position [135, 0]
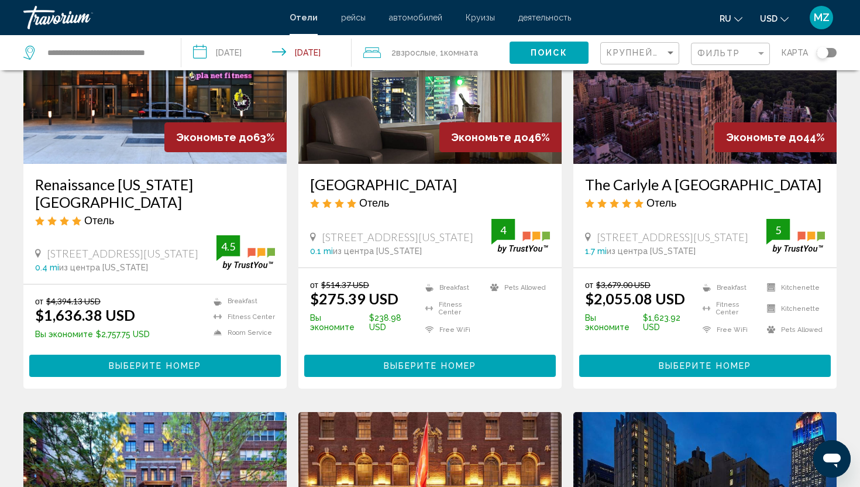
click at [249, 51] on input "**********" at bounding box center [268, 54] width 174 height 39
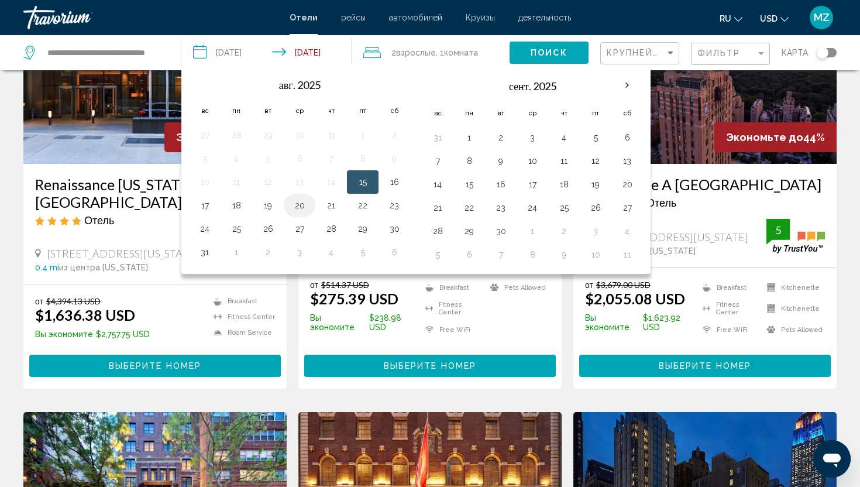
click at [300, 203] on button "20" at bounding box center [299, 205] width 19 height 16
click at [531, 51] on span "Поиск" at bounding box center [549, 53] width 37 height 9
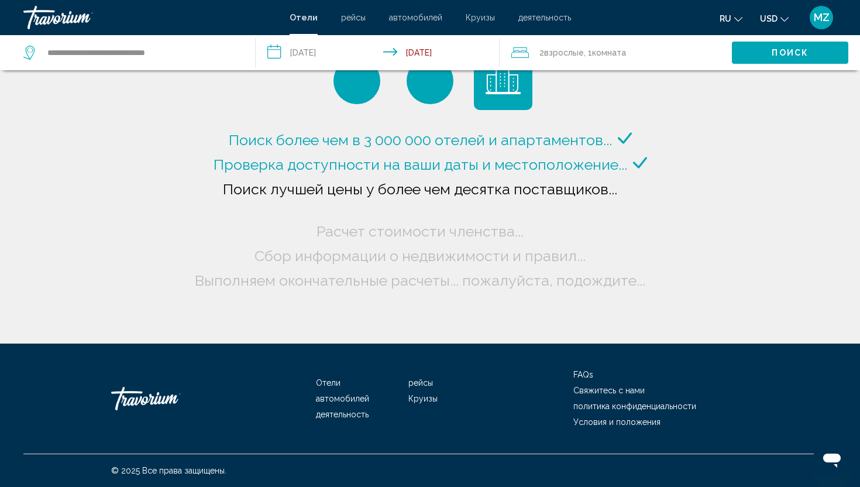
click at [440, 60] on input "**********" at bounding box center [380, 54] width 249 height 39
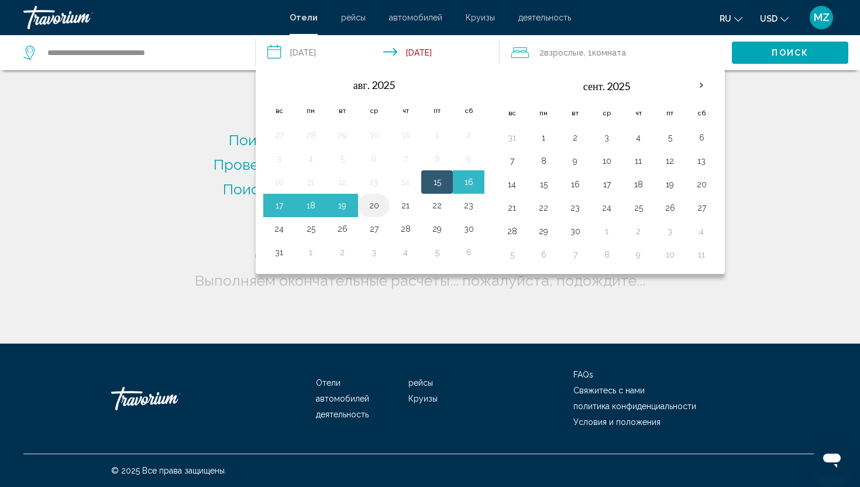
click at [367, 208] on button "20" at bounding box center [374, 205] width 19 height 16
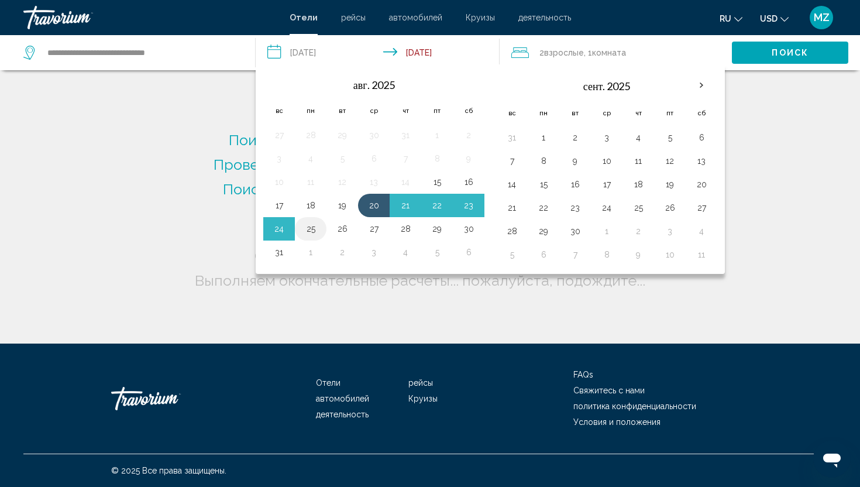
click at [319, 232] on button "25" at bounding box center [310, 229] width 19 height 16
type input "**********"
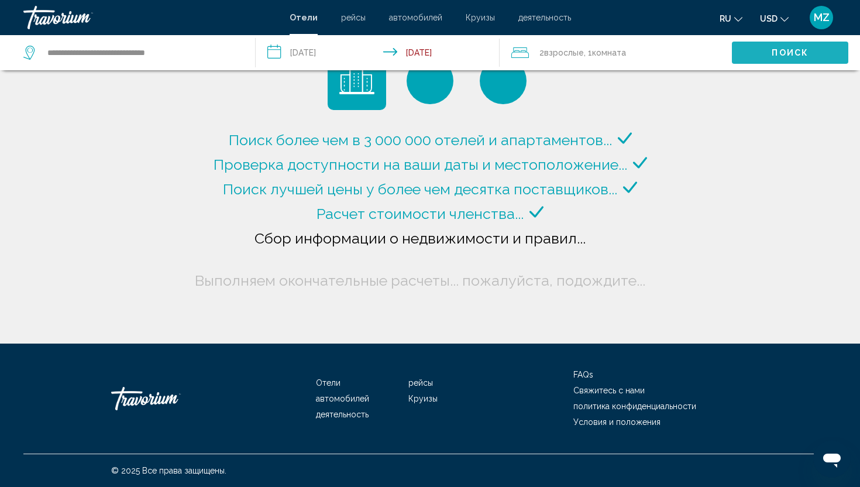
click at [781, 52] on span "Поиск" at bounding box center [790, 53] width 37 height 9
